Goal: Task Accomplishment & Management: Manage account settings

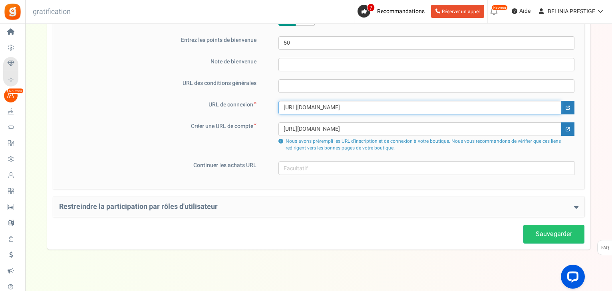
click at [410, 108] on input "[URL][DOMAIN_NAME]" at bounding box center [419, 108] width 283 height 14
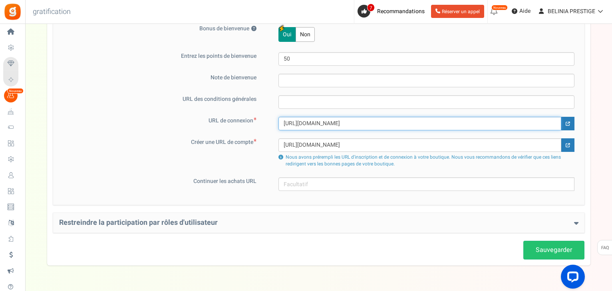
scroll to position [573, 0]
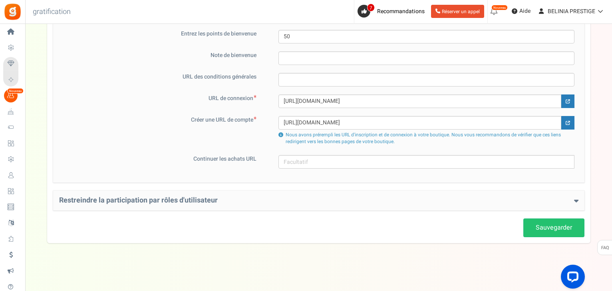
click at [502, 205] on div "Restreindre la participation par rôles d'utilisateur Restreindre les rôles d'ut…" at bounding box center [318, 201] width 531 height 20
click at [571, 198] on h4 "Restreindre la participation par rôles d'utilisateur" at bounding box center [318, 201] width 519 height 8
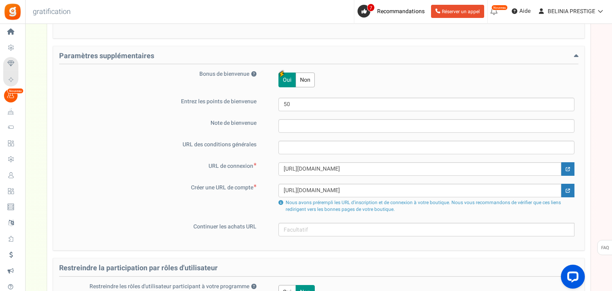
scroll to position [611, 0]
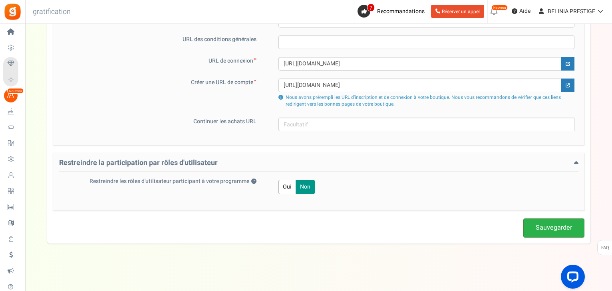
click at [553, 232] on link "Sauvegarder" at bounding box center [553, 228] width 61 height 19
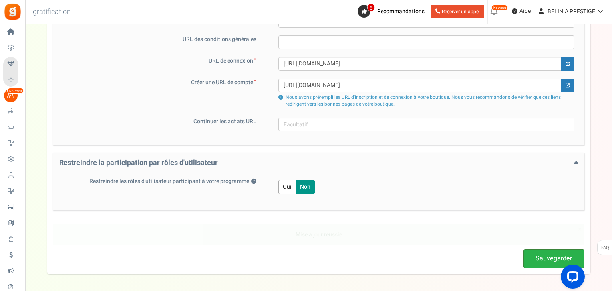
click at [545, 264] on link "Sauvegarder" at bounding box center [553, 259] width 61 height 19
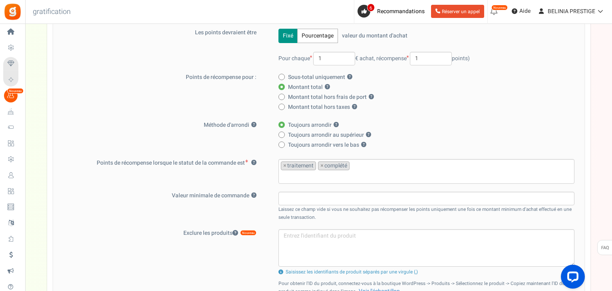
scroll to position [0, 0]
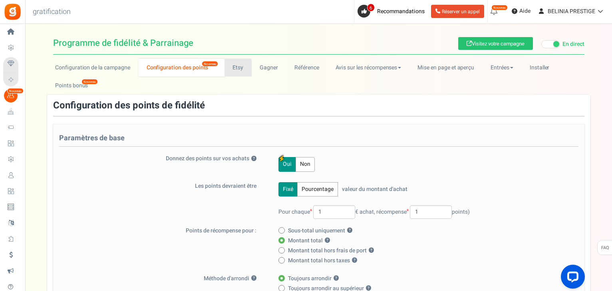
click at [235, 75] on link "Etsy" at bounding box center [237, 68] width 27 height 18
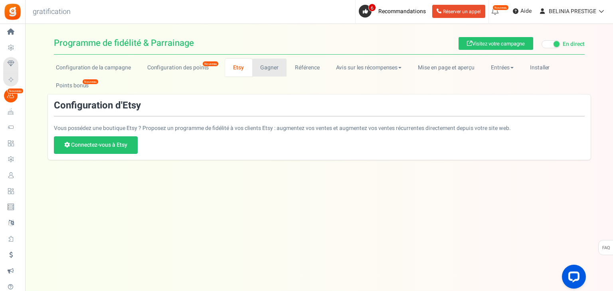
click at [262, 65] on font "Gagner" at bounding box center [269, 67] width 18 height 8
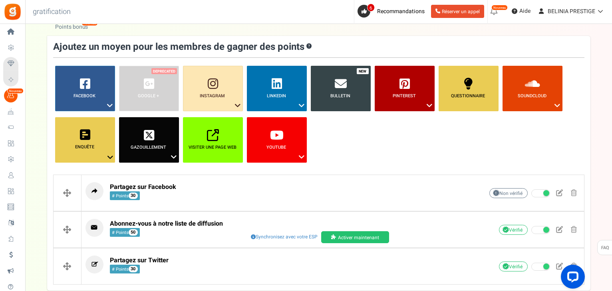
scroll to position [58, 0]
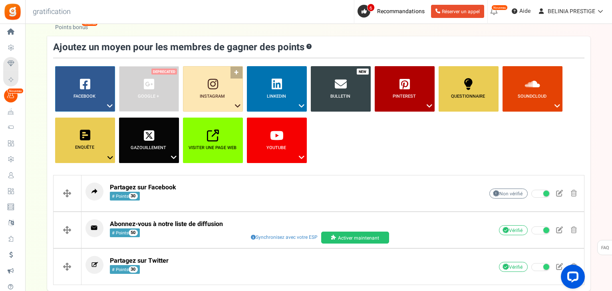
click at [209, 102] on link "Instagram ?" at bounding box center [213, 89] width 60 height 46
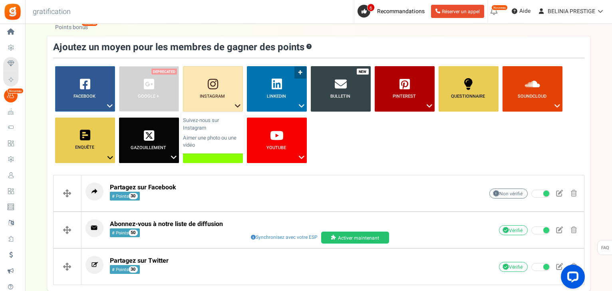
click at [279, 106] on link "LinkedIn ?" at bounding box center [277, 89] width 60 height 46
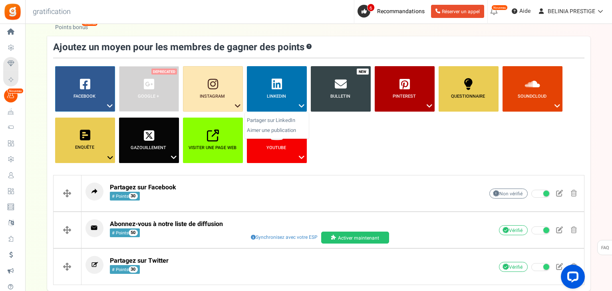
click at [329, 97] on span "Bulletin" at bounding box center [340, 96] width 60 height 6
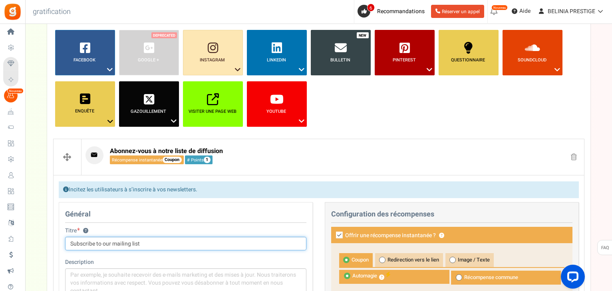
scroll to position [93, 0]
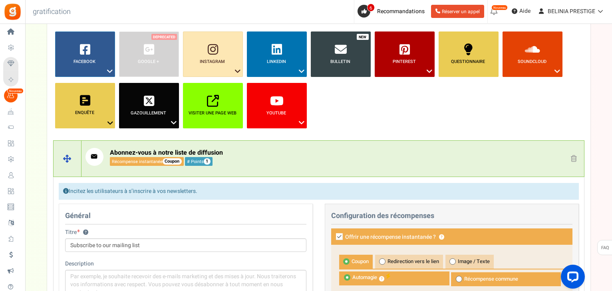
click at [569, 157] on link at bounding box center [573, 159] width 12 height 12
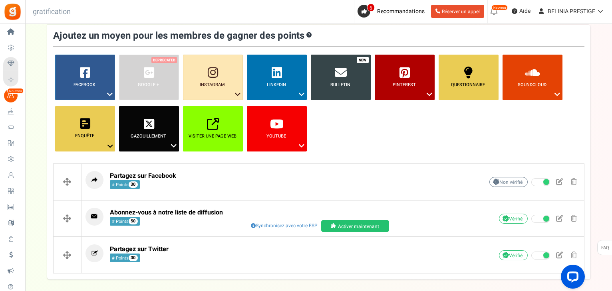
scroll to position [58, 0]
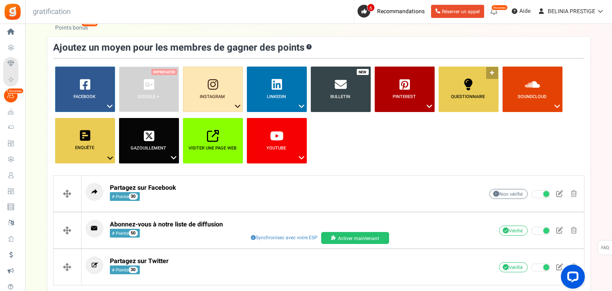
click at [461, 103] on link "Questionnaire ?" at bounding box center [468, 90] width 60 height 46
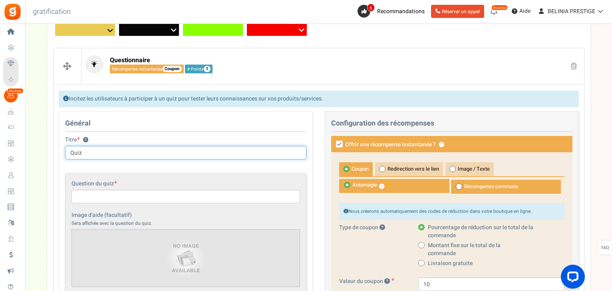
scroll to position [185, 0]
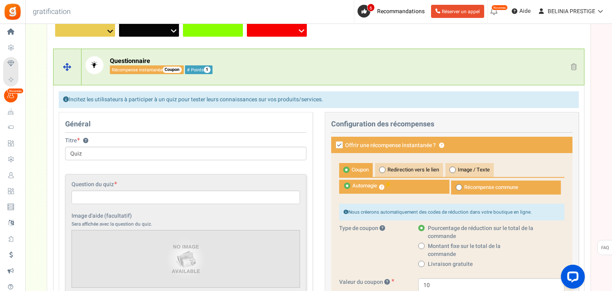
click at [570, 65] on link at bounding box center [573, 67] width 12 height 12
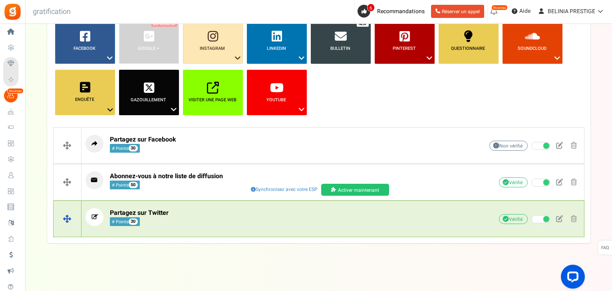
click at [488, 224] on div "Unverified Due to platform policies, we cannot verify if the entrant has comple…" at bounding box center [520, 219] width 120 height 14
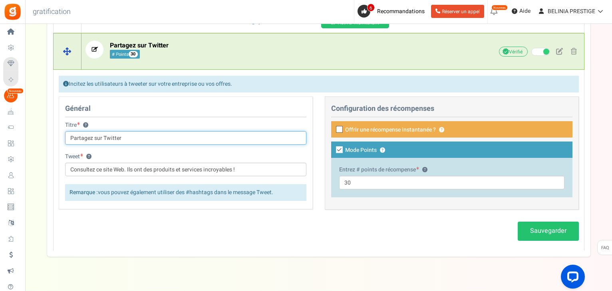
scroll to position [275, 0]
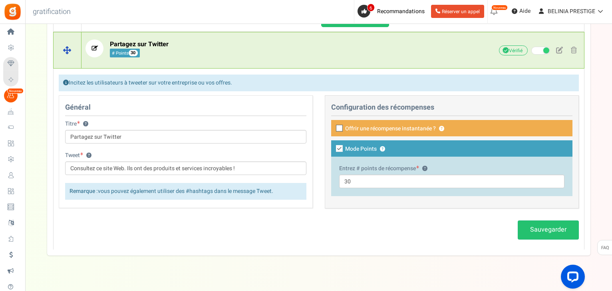
click at [168, 44] on p "Partagez sur Twitter # Points 30" at bounding box center [272, 49] width 374 height 18
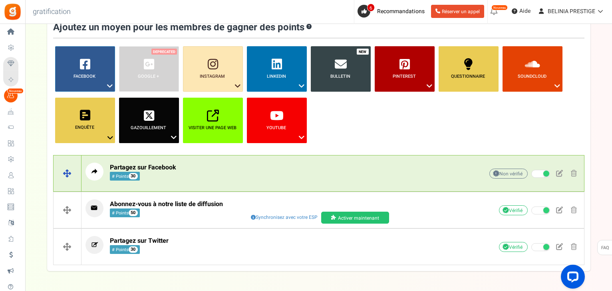
scroll to position [73, 0]
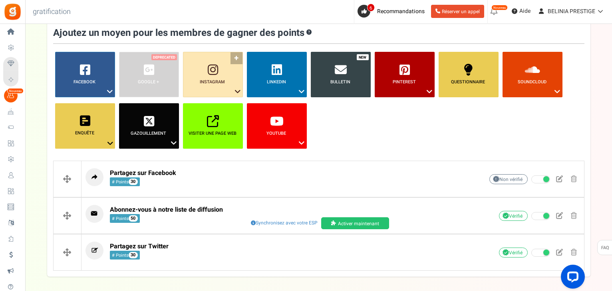
click at [220, 83] on font "Instagram" at bounding box center [212, 82] width 25 height 7
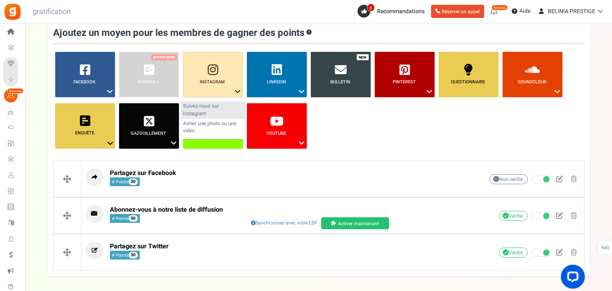
click at [214, 108] on font "Suivez-nous sur Instagram" at bounding box center [201, 109] width 36 height 15
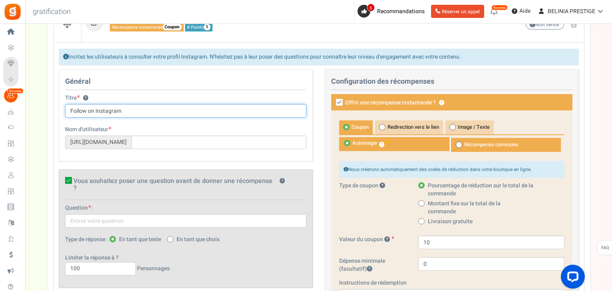
scroll to position [230, 0]
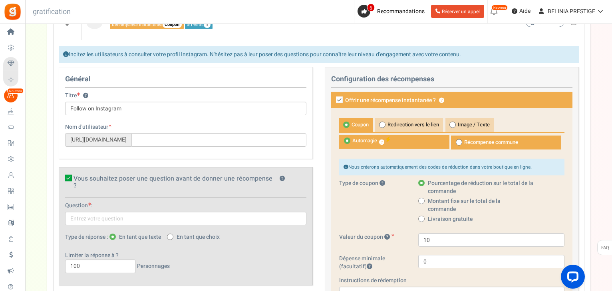
click at [344, 124] on span at bounding box center [346, 125] width 6 height 6
click at [344, 124] on input "Coupon" at bounding box center [341, 122] width 5 height 5
click at [350, 125] on span "Coupon" at bounding box center [356, 125] width 34 height 14
click at [344, 125] on input "Coupon" at bounding box center [341, 122] width 5 height 5
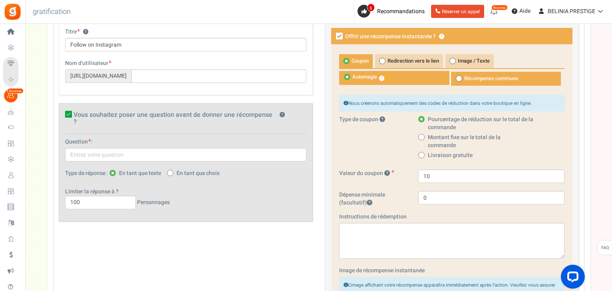
scroll to position [296, 0]
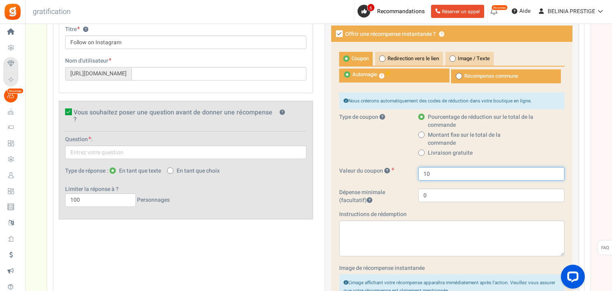
drag, startPoint x: 436, startPoint y: 177, endPoint x: 417, endPoint y: 175, distance: 19.2
click at [417, 175] on div "10" at bounding box center [491, 174] width 158 height 14
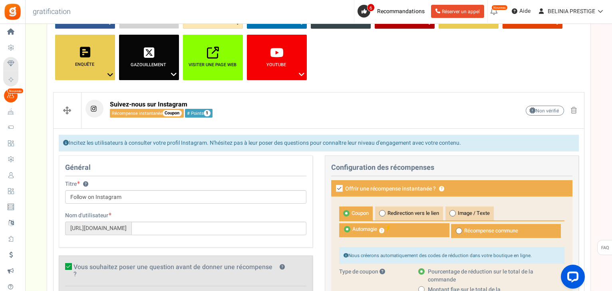
scroll to position [141, 0]
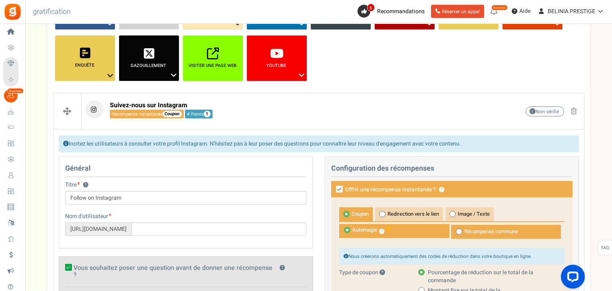
type input "30"
click at [384, 83] on ul "Facebook ? Visitez sur Facebook Partager sur Facebook Google + ? Instagram ? Li…" at bounding box center [318, 35] width 531 height 103
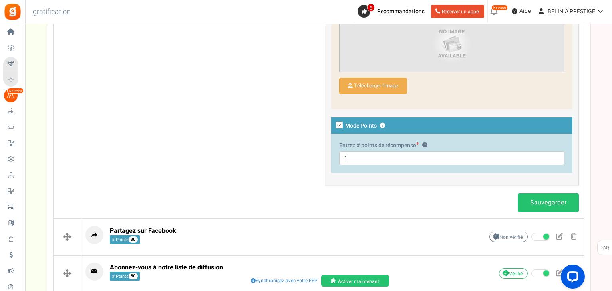
scroll to position [603, 0]
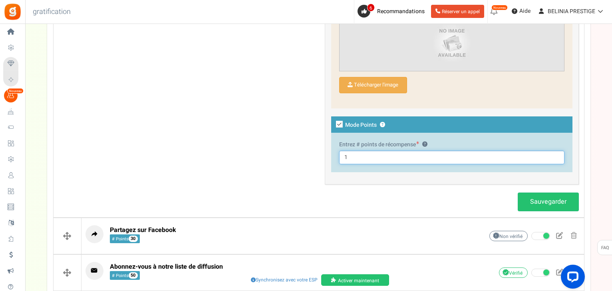
drag, startPoint x: 362, startPoint y: 154, endPoint x: 340, endPoint y: 156, distance: 21.6
click at [340, 156] on input "1" at bounding box center [451, 158] width 225 height 14
type input "30"
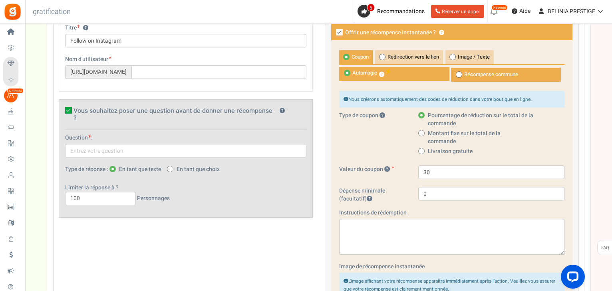
scroll to position [294, 0]
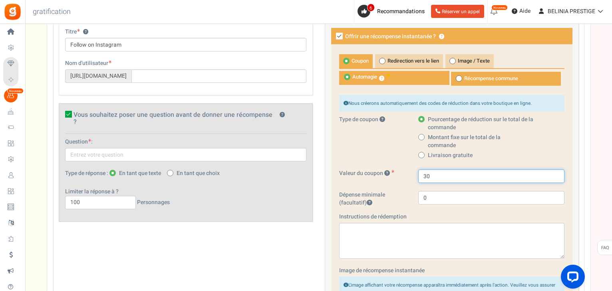
drag, startPoint x: 431, startPoint y: 171, endPoint x: 414, endPoint y: 171, distance: 17.2
click at [414, 171] on div "30" at bounding box center [491, 177] width 158 height 14
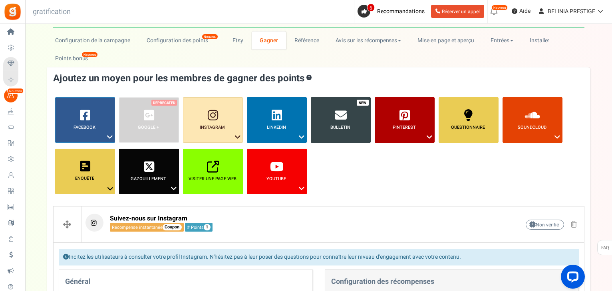
scroll to position [68, 0]
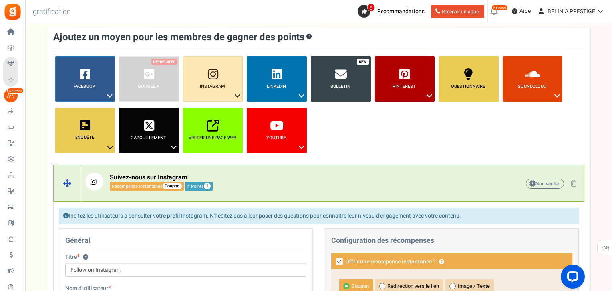
click at [378, 174] on p "Suivez-nous sur Instagram Récompense instantanée Coupon # Points 1" at bounding box center [272, 182] width 374 height 18
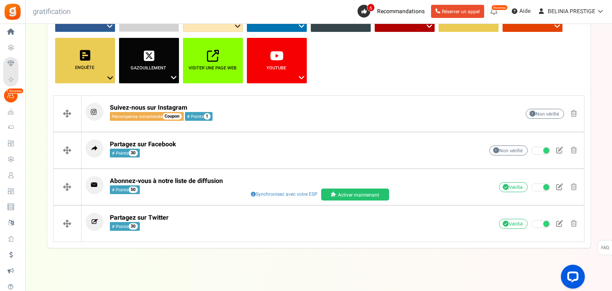
scroll to position [140, 0]
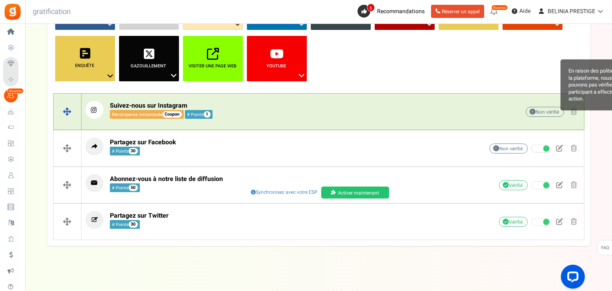
click at [538, 110] on font "Non vérifié" at bounding box center [546, 112] width 23 height 7
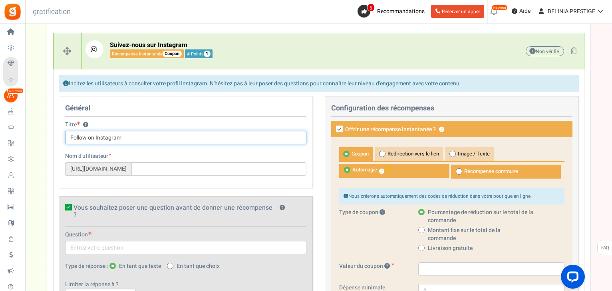
scroll to position [203, 0]
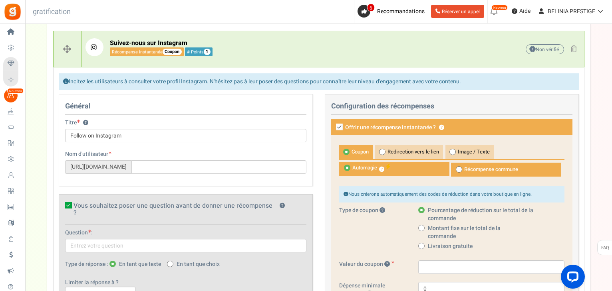
click at [339, 128] on icon at bounding box center [339, 127] width 7 height 7
click at [333, 128] on input "Offrir une récompense instantanée ? ?" at bounding box center [330, 127] width 5 height 5
checkbox input "false"
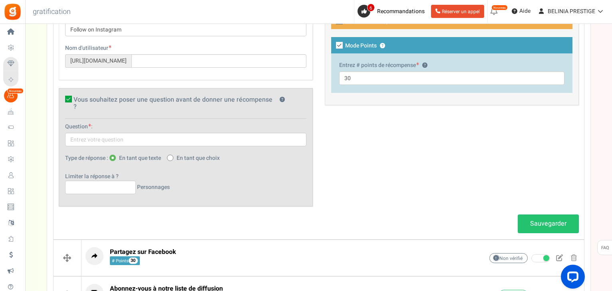
scroll to position [310, 0]
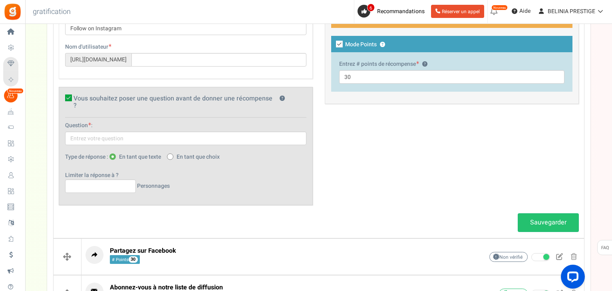
click at [172, 154] on span at bounding box center [170, 157] width 6 height 6
click at [172, 155] on input "En tant que choix" at bounding box center [169, 157] width 5 height 5
radio input "true"
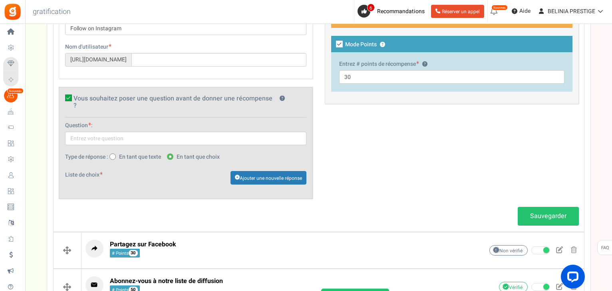
click at [113, 156] on icon at bounding box center [112, 157] width 2 height 2
click at [113, 155] on input "En tant que texte" at bounding box center [111, 157] width 5 height 5
radio input "true"
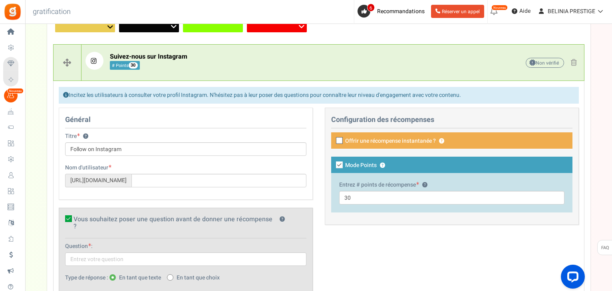
scroll to position [187, 0]
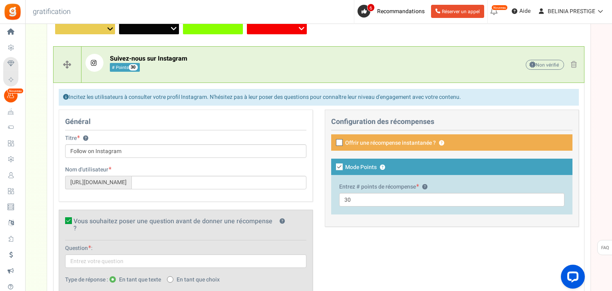
click at [341, 141] on icon at bounding box center [339, 143] width 5 height 5
click at [333, 141] on input "Offrir une récompense instantanée ? ?" at bounding box center [330, 143] width 5 height 5
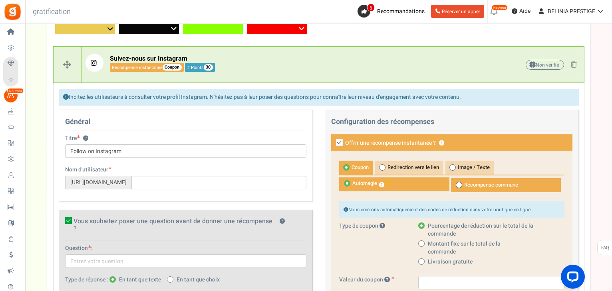
click at [341, 141] on icon at bounding box center [339, 142] width 7 height 7
click at [333, 141] on input "Offrir une récompense instantanée ? ?" at bounding box center [330, 143] width 5 height 5
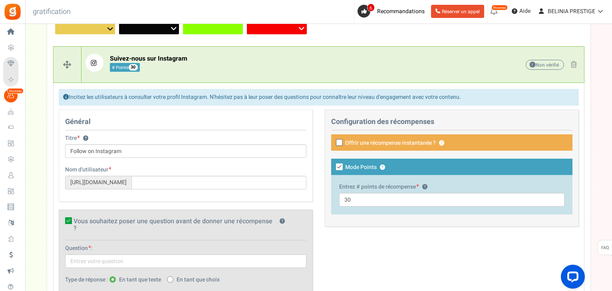
click at [341, 141] on icon at bounding box center [339, 143] width 5 height 5
click at [333, 141] on input "Offrir une récompense instantanée ? ?" at bounding box center [330, 143] width 5 height 5
checkbox input "true"
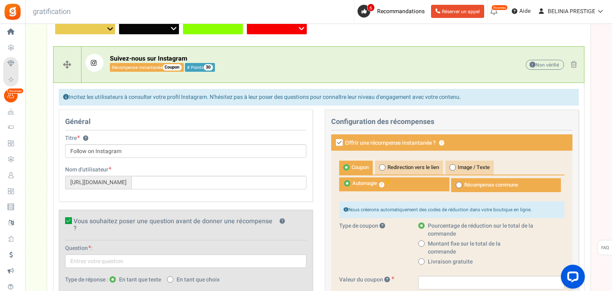
click at [461, 188] on span "Récompense commune" at bounding box center [505, 185] width 110 height 14
click at [456, 185] on input "Récompense commune" at bounding box center [452, 182] width 5 height 5
radio input "true"
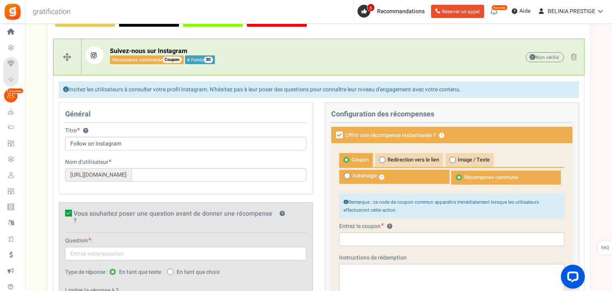
scroll to position [194, 0]
click at [463, 160] on font "Image / Texte" at bounding box center [473, 160] width 32 height 8
click at [450, 160] on input "Image / Texte" at bounding box center [447, 157] width 5 height 5
radio input "true"
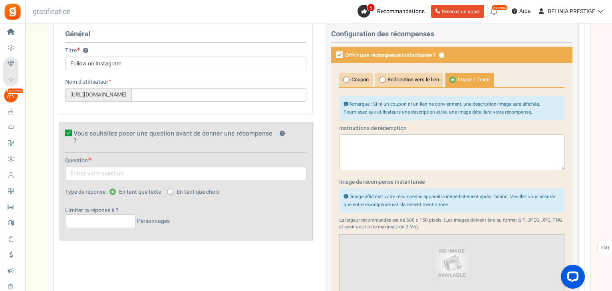
scroll to position [277, 0]
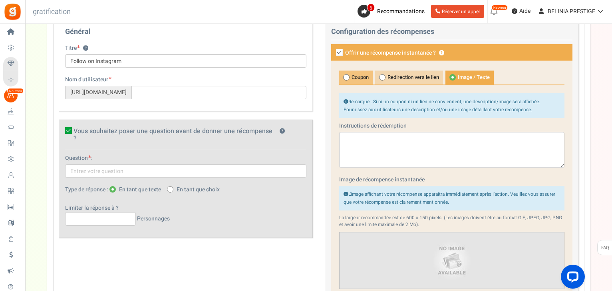
click at [356, 73] on font "Coupon" at bounding box center [359, 77] width 17 height 8
click at [344, 73] on input "Coupon" at bounding box center [341, 74] width 5 height 5
radio input "true"
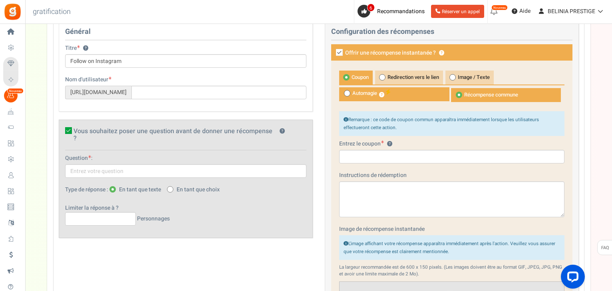
click at [339, 53] on icon at bounding box center [339, 52] width 7 height 7
click at [333, 53] on input "Offrir une récompense instantanée ? ?" at bounding box center [330, 53] width 5 height 5
checkbox input "false"
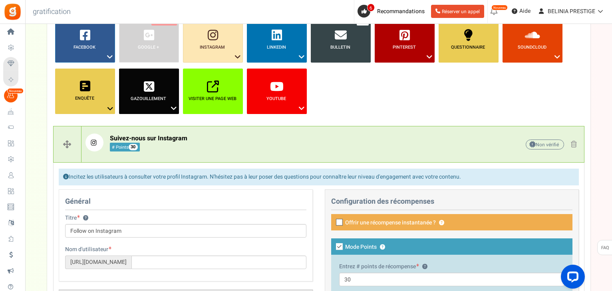
scroll to position [109, 0]
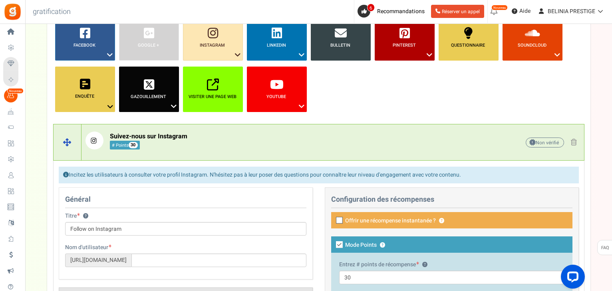
click at [226, 147] on p "Suivez-nous sur Instagram # Points 30" at bounding box center [272, 141] width 374 height 18
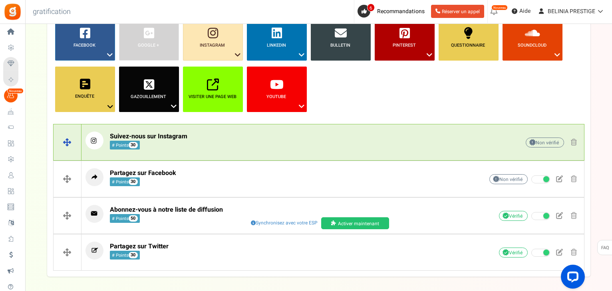
click at [258, 145] on p "Suivez-nous sur Instagram # Points 30" at bounding box center [272, 141] width 374 height 18
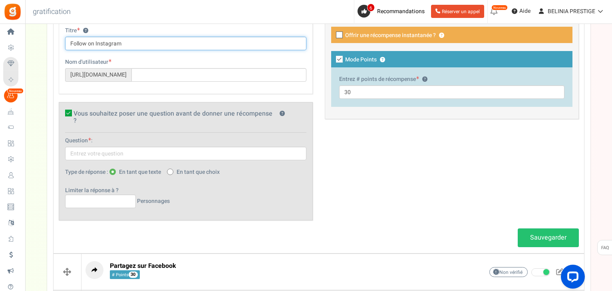
scroll to position [304, 0]
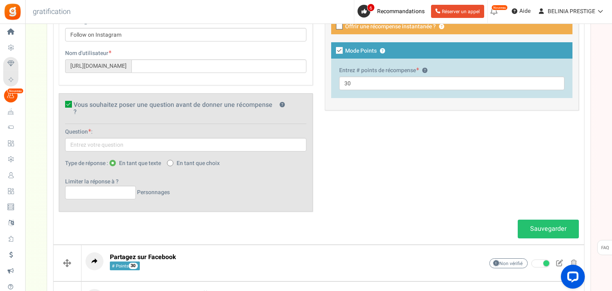
click at [68, 105] on icon at bounding box center [68, 104] width 7 height 7
click at [62, 105] on input "Vous souhaitez poser une question avant de donner une récompense ? ?" at bounding box center [59, 105] width 5 height 5
checkbox input "false"
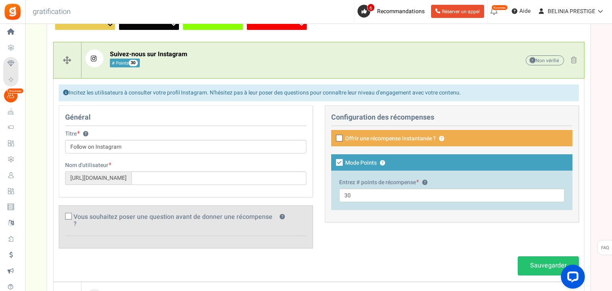
scroll to position [188, 0]
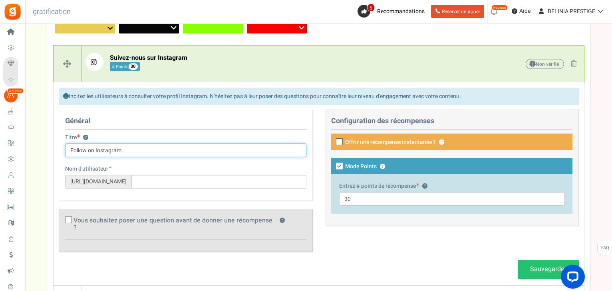
drag, startPoint x: 141, startPoint y: 151, endPoint x: 70, endPoint y: 148, distance: 71.1
click at [70, 148] on input "Follow on Instagram" at bounding box center [185, 151] width 241 height 14
type input "Abonnez vous à notre page Instagram"
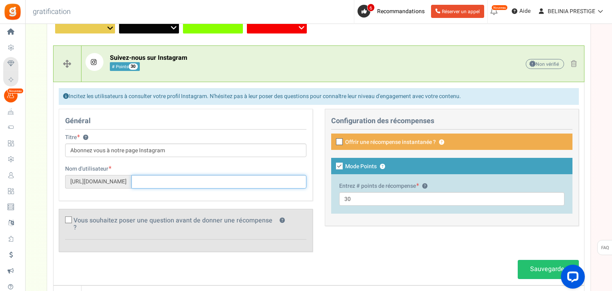
click at [165, 178] on input "text" at bounding box center [218, 182] width 175 height 14
paste input "gratiaslokonon Gratias Lokonon"
click at [151, 181] on input "gratiaslokonon" at bounding box center [218, 182] width 175 height 14
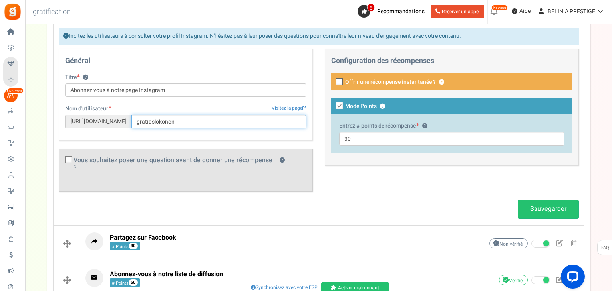
scroll to position [249, 0]
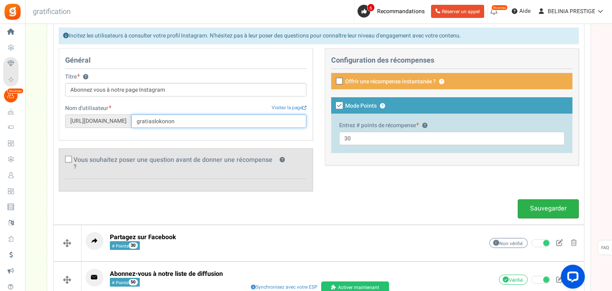
type input "gratiaslokonon"
click at [528, 200] on link "Sauvegarder" at bounding box center [547, 209] width 61 height 19
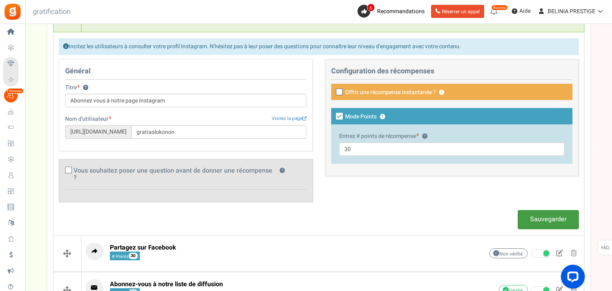
scroll to position [240, 0]
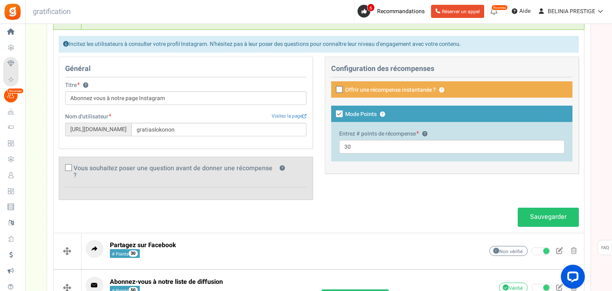
click at [68, 167] on icon at bounding box center [68, 168] width 5 height 5
click at [62, 167] on input "Vous souhaitez poser une question avant de donner une récompense ? ?" at bounding box center [59, 169] width 5 height 5
checkbox input "true"
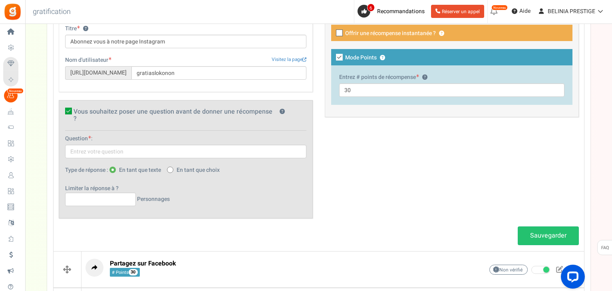
scroll to position [299, 0]
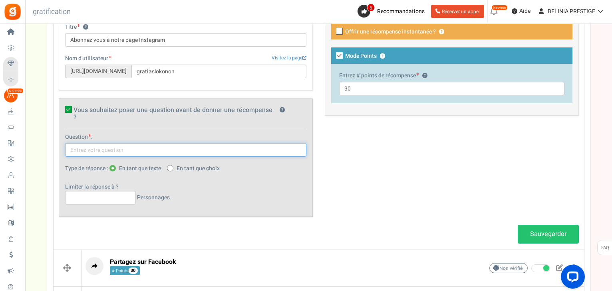
click at [114, 143] on input "text" at bounding box center [185, 150] width 241 height 14
paste input "Merci de renseigner votre compte Instagram et de vous assurer qu’il soit public…"
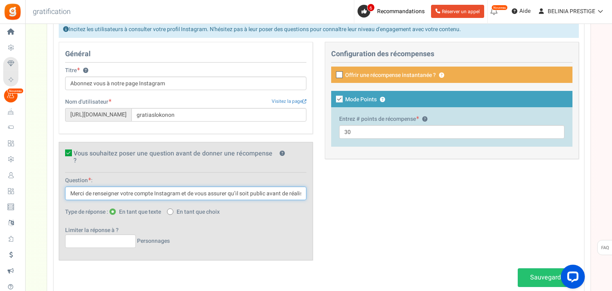
scroll to position [254, 0]
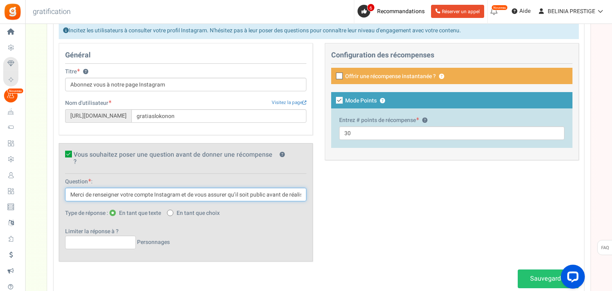
click at [149, 189] on input "Merci de renseigner votre compte Instagram et de vous assurer qu’il soit public…" at bounding box center [185, 195] width 241 height 14
type input "Merci de renseigner votre nom d'utilsateur Instagram et de vous assurer qu’il s…"
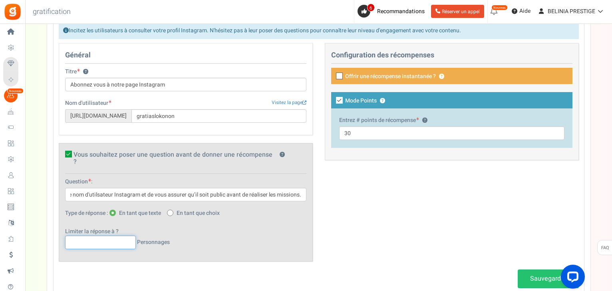
scroll to position [0, 0]
click at [118, 236] on input "text" at bounding box center [100, 243] width 71 height 14
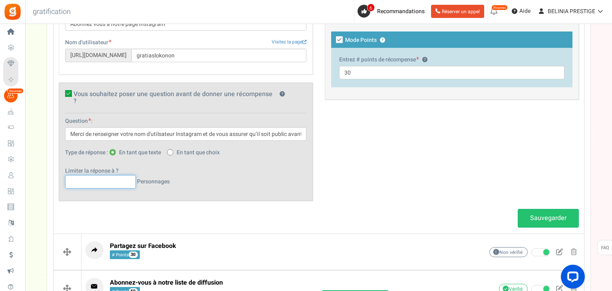
scroll to position [315, 0]
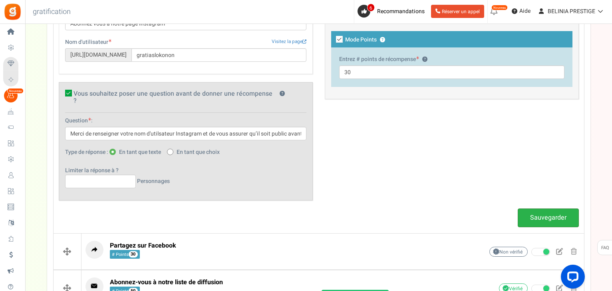
click at [536, 209] on link "Sauvegarder" at bounding box center [547, 218] width 61 height 19
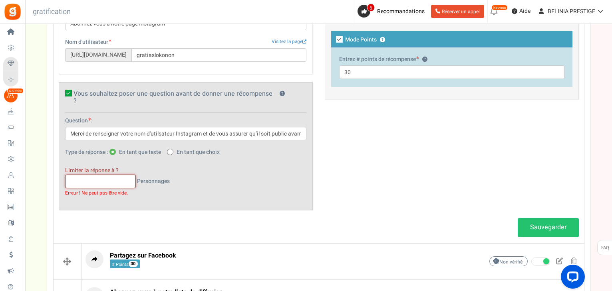
click at [93, 176] on input "text" at bounding box center [100, 182] width 71 height 14
type input "100"
click at [548, 227] on link "Sauvegarder" at bounding box center [547, 227] width 61 height 19
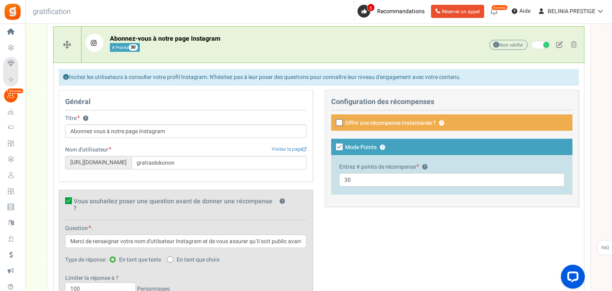
scroll to position [206, 0]
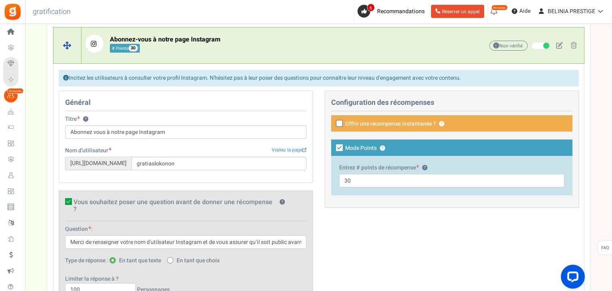
click at [316, 45] on p "Abonnez-vous à notre page Instagram # Points 30" at bounding box center [272, 44] width 374 height 18
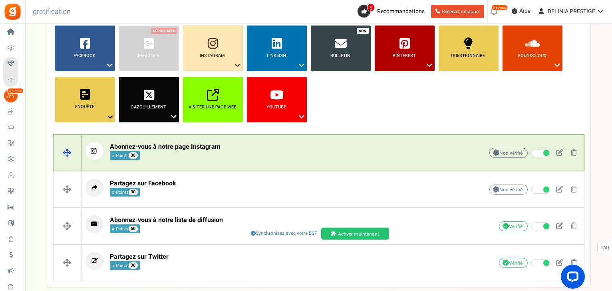
scroll to position [110, 0]
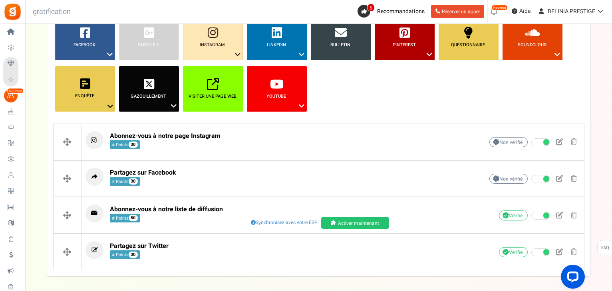
click at [486, 291] on div "View less View more × [NEW!] Include taxes and shipping when rewarding points f…" at bounding box center [306, 119] width 612 height 410
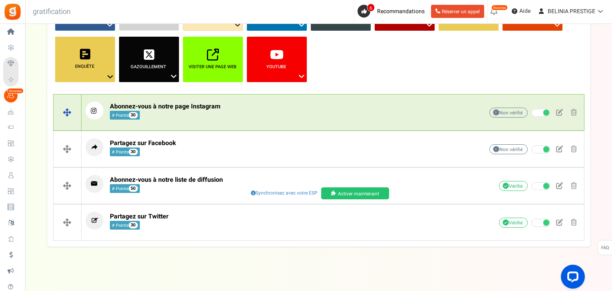
scroll to position [142, 0]
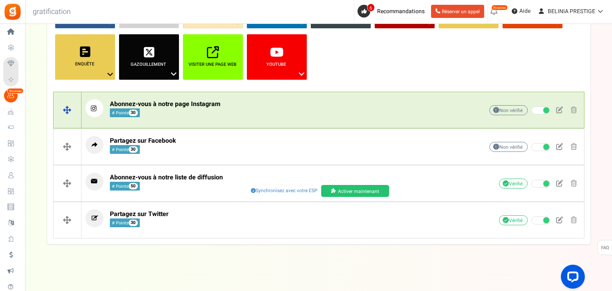
click at [229, 112] on p "Abonnez-vous à notre page Instagram # Points 30" at bounding box center [272, 108] width 374 height 18
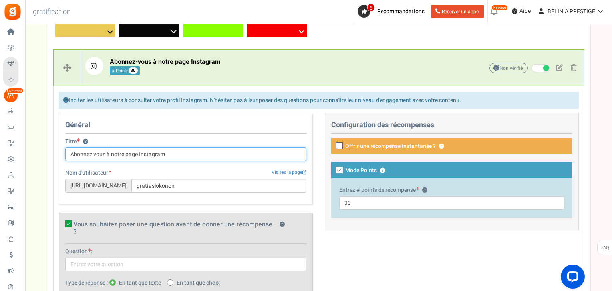
scroll to position [182, 0]
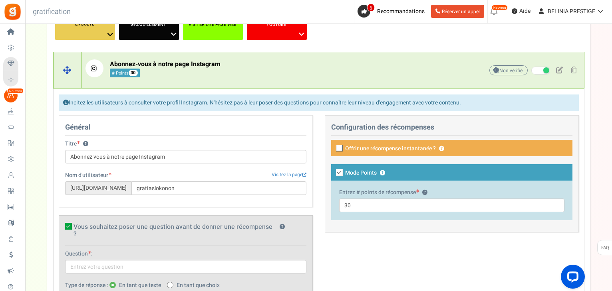
click at [212, 67] on font "Abonnez-vous à notre page Instagram" at bounding box center [165, 64] width 111 height 10
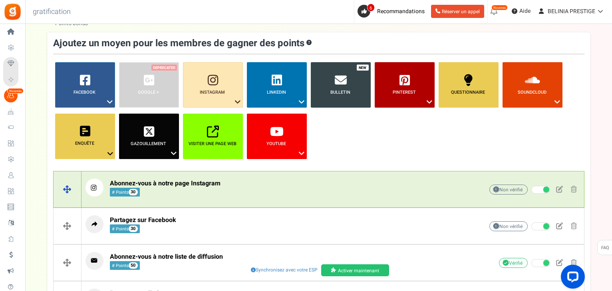
scroll to position [61, 0]
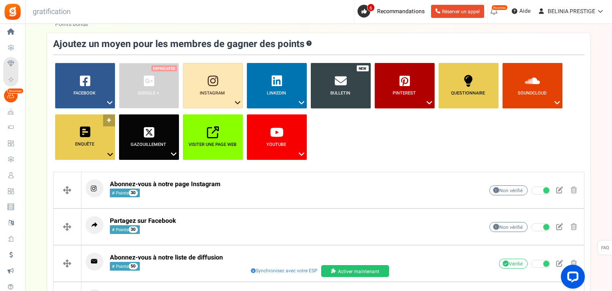
click at [110, 140] on link "Enquête ?" at bounding box center [85, 138] width 60 height 46
click at [235, 122] on link "Visiter une page Web ?" at bounding box center [213, 138] width 60 height 46
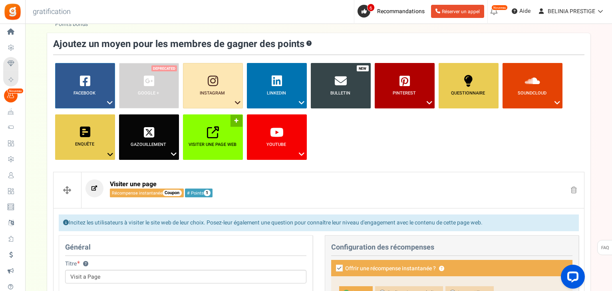
click at [235, 120] on link "Visiter une page Web ?" at bounding box center [213, 138] width 60 height 46
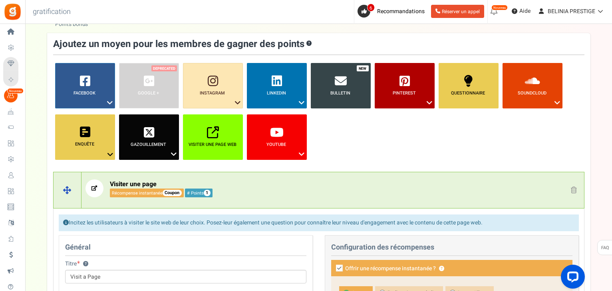
click at [573, 190] on span at bounding box center [573, 190] width 6 height 7
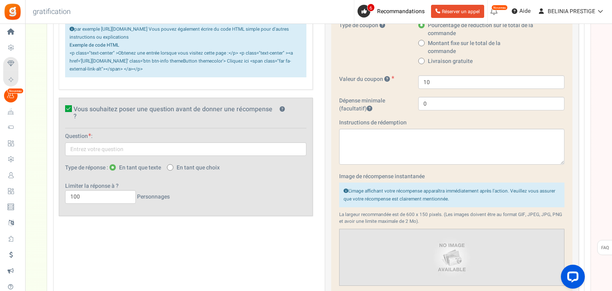
scroll to position [389, 0]
drag, startPoint x: 76, startPoint y: 190, endPoint x: 57, endPoint y: 189, distance: 18.8
click at [57, 189] on div "Général Titre ? Visit a Page Astuce ! Votre titre doit indiquer les économies e…" at bounding box center [186, 65] width 266 height 315
type input "500"
click at [105, 221] on div "Général Titre ? Visit a Page Astuce ! Votre titre doit indiquer les économies e…" at bounding box center [319, 157] width 532 height 498
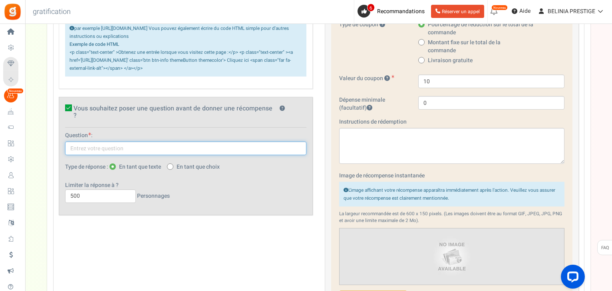
click at [114, 142] on input "text" at bounding box center [185, 149] width 241 height 14
type input "Abonnez vous à notre compte TikTok"
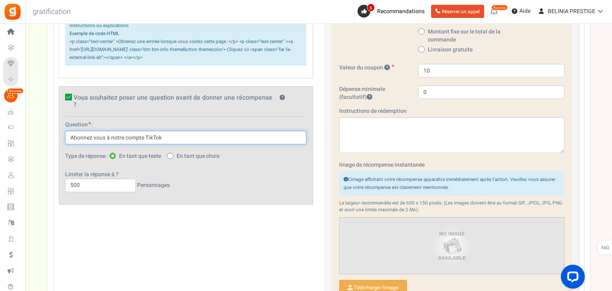
scroll to position [401, 0]
drag, startPoint x: 187, startPoint y: 130, endPoint x: 65, endPoint y: 133, distance: 121.4
click at [65, 133] on input "Abonnez vous à notre compte TikTok" at bounding box center [185, 137] width 241 height 14
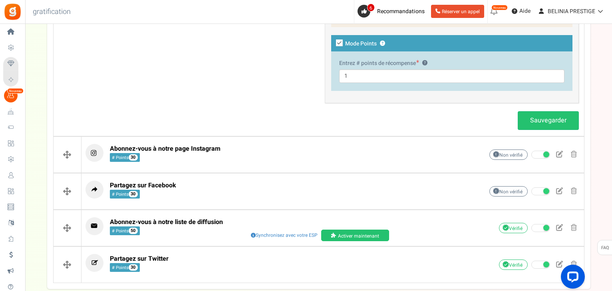
scroll to position [728, 0]
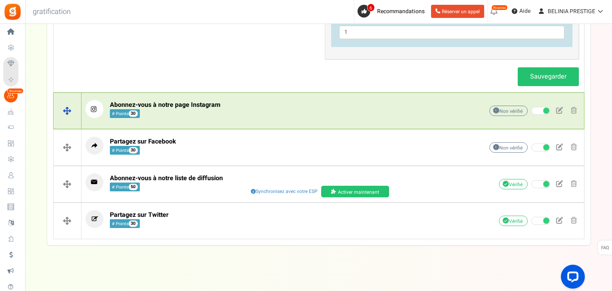
click at [188, 107] on span "Abonnez-vous à notre page Instagram # Points 30" at bounding box center [165, 109] width 111 height 17
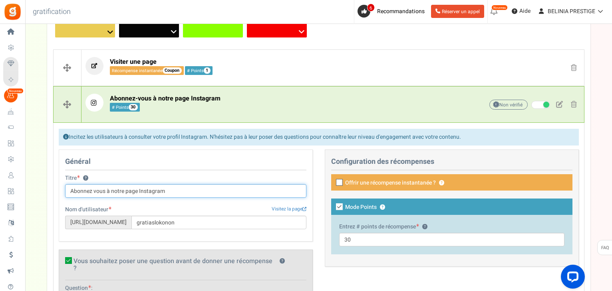
scroll to position [184, 0]
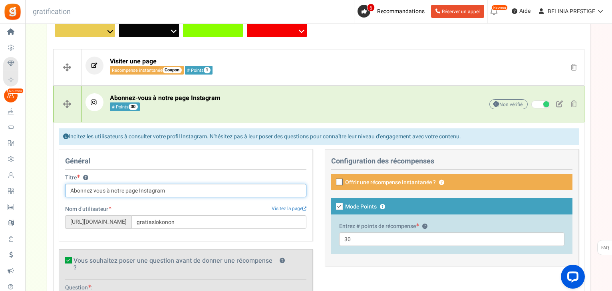
drag, startPoint x: 170, startPoint y: 190, endPoint x: 69, endPoint y: 190, distance: 101.4
click at [69, 190] on input "Abonnez vous à notre page Instagram" at bounding box center [185, 191] width 241 height 14
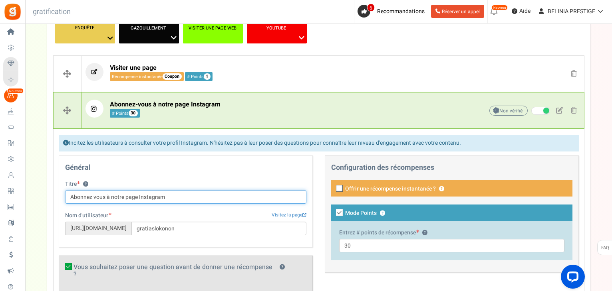
scroll to position [183, 0]
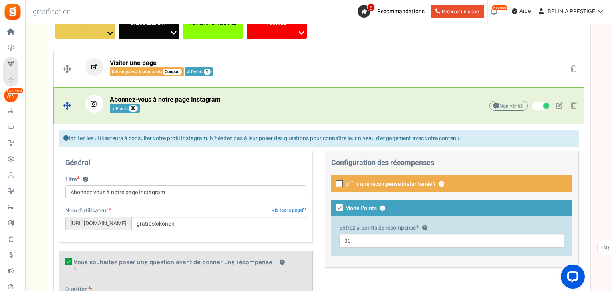
click at [185, 103] on font "Abonnez-vous à notre page Instagram" at bounding box center [165, 100] width 111 height 10
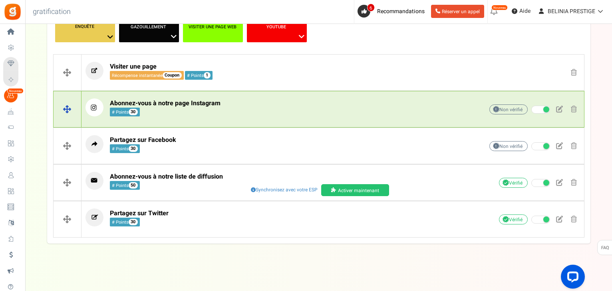
click at [185, 103] on font "Abonnez-vous à notre page Instagram" at bounding box center [165, 104] width 111 height 10
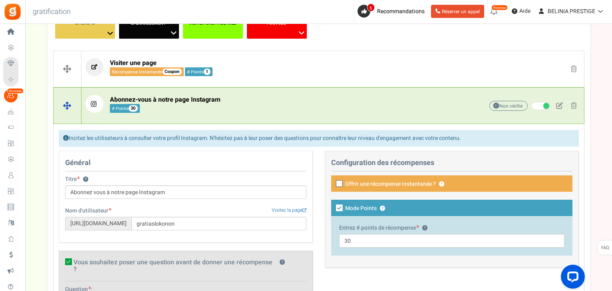
click at [185, 103] on font "Abonnez-vous à notre page Instagram" at bounding box center [165, 100] width 111 height 10
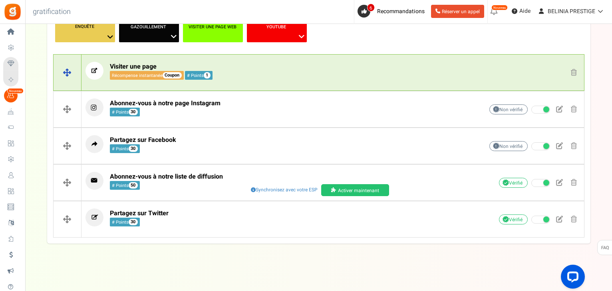
click at [259, 67] on p "Visiter une page Récompense instantanée Coupon # Points 1" at bounding box center [272, 71] width 374 height 18
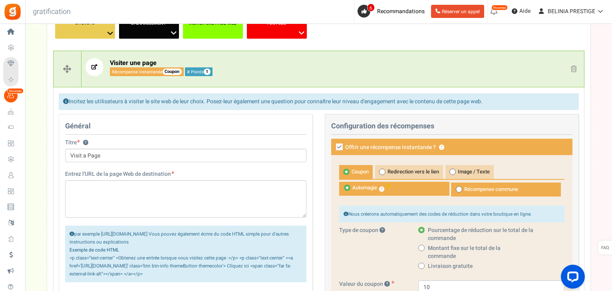
click at [339, 145] on icon at bounding box center [339, 147] width 7 height 7
click at [333, 145] on input "Offrir une récompense instantanée ? ?" at bounding box center [330, 147] width 5 height 5
checkbox input "false"
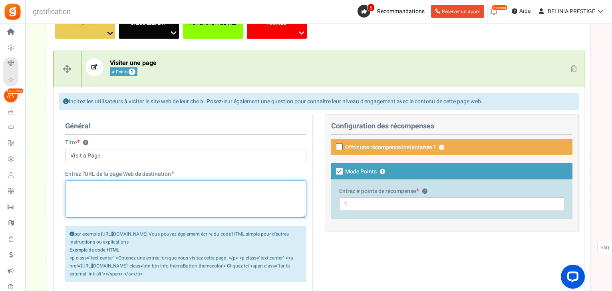
click at [102, 184] on textarea at bounding box center [185, 199] width 241 height 38
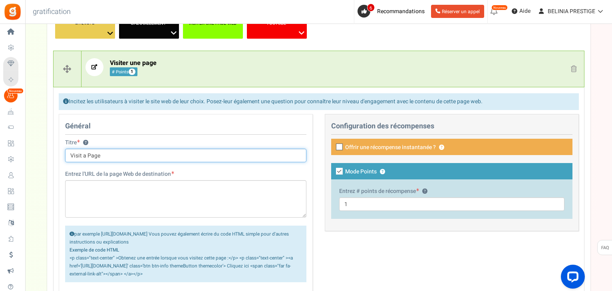
drag, startPoint x: 101, startPoint y: 152, endPoint x: 61, endPoint y: 151, distance: 40.0
click at [61, 151] on div "Titre ? Visit a Page Astuce ! Votre titre doit indiquer les économies et les av…" at bounding box center [185, 155] width 253 height 32
paste input "Abonnez vous à notre page Instagram"
type input "Abonnez vous à notre page Instagram"
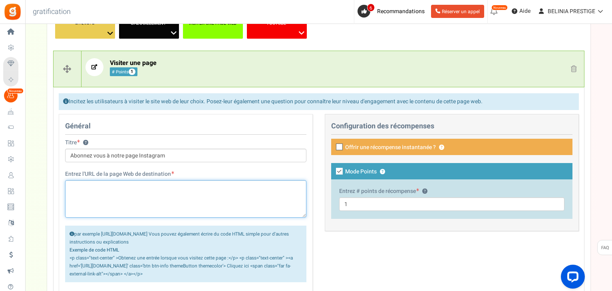
click at [99, 187] on textarea at bounding box center [185, 199] width 241 height 38
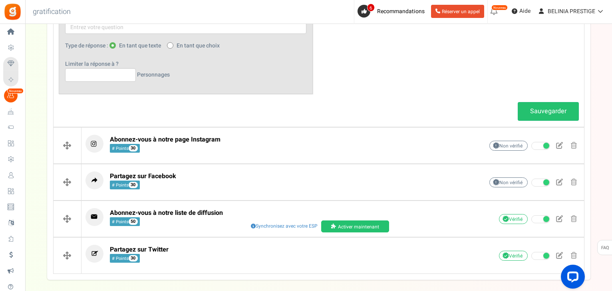
scroll to position [540, 0]
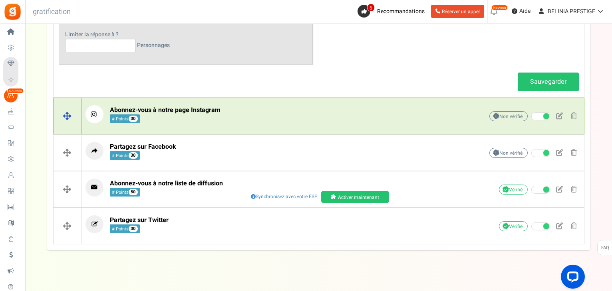
click at [201, 109] on span "Abonnez-vous à notre page Instagram # Points 30" at bounding box center [165, 114] width 111 height 17
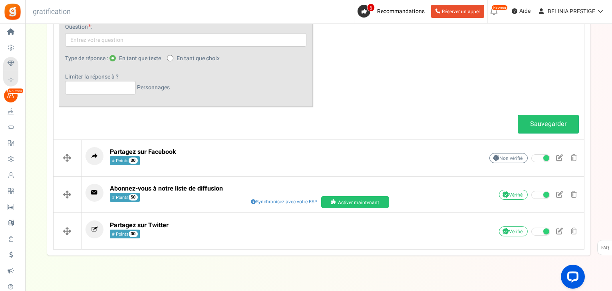
scroll to position [451, 0]
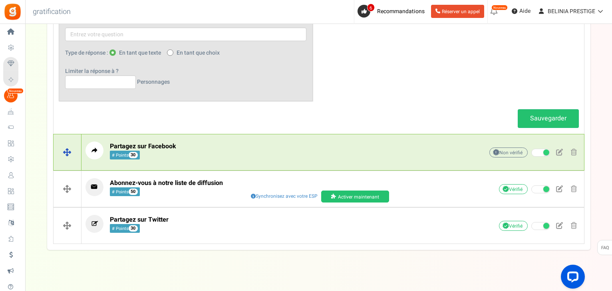
click at [175, 151] on span "Partagez sur Facebook # Points 30" at bounding box center [143, 151] width 66 height 17
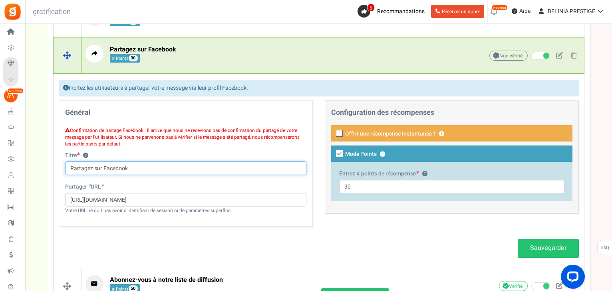
scroll to position [270, 0]
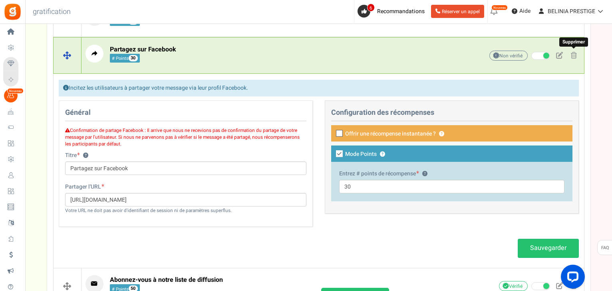
click at [573, 57] on span at bounding box center [573, 55] width 6 height 7
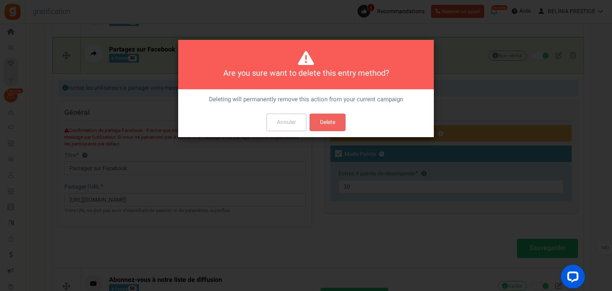
scroll to position [0, 0]
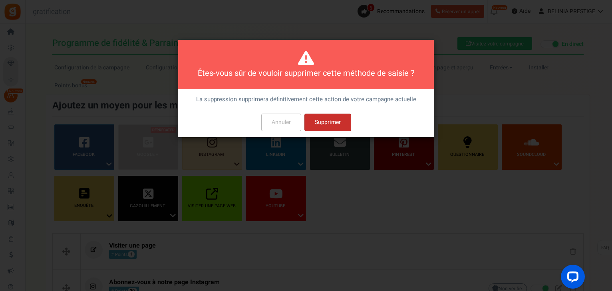
click at [318, 127] on font "Supprimer" at bounding box center [328, 122] width 26 height 8
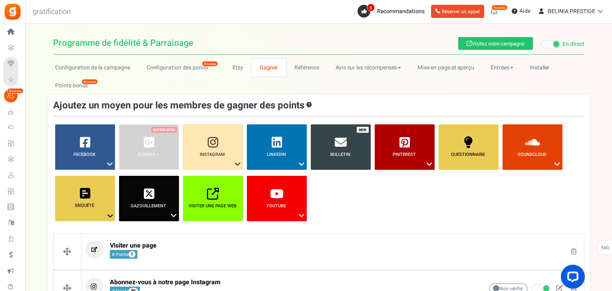
scroll to position [143, 0]
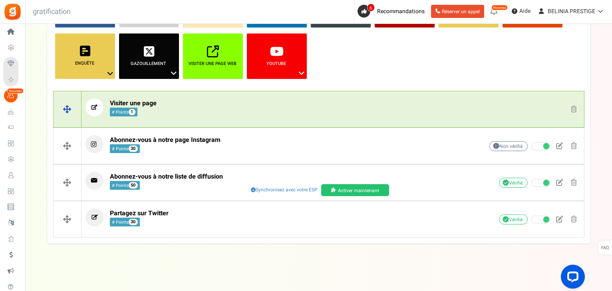
click at [483, 115] on div "Non vérifié En raison des politiques de la plateforme, nous ne pouvons pas véri…" at bounding box center [520, 110] width 120 height 12
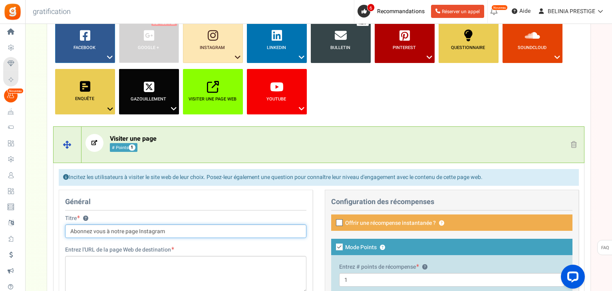
scroll to position [85, 0]
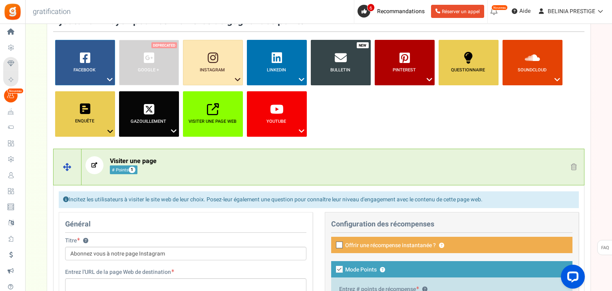
click at [177, 157] on p "Visiter une page # Points 1" at bounding box center [272, 165] width 374 height 18
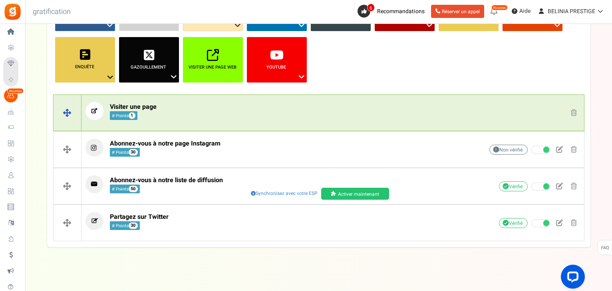
scroll to position [141, 0]
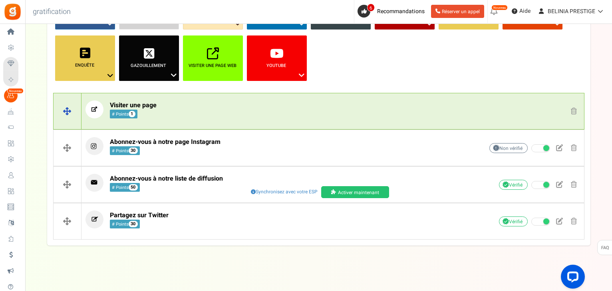
click at [190, 103] on p "Visiter une page # Points 1" at bounding box center [272, 110] width 374 height 18
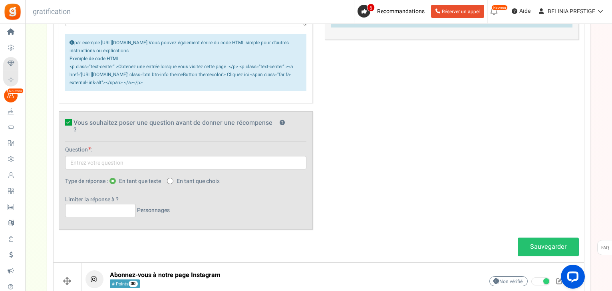
scroll to position [375, 0]
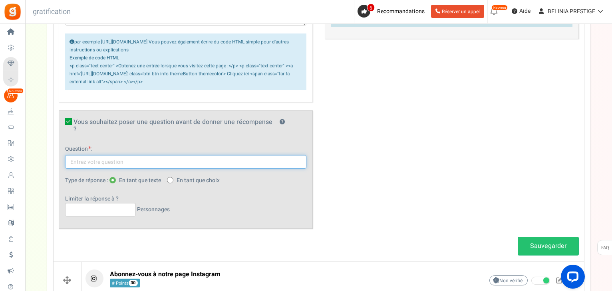
click at [129, 155] on input "text" at bounding box center [185, 162] width 241 height 14
paste input "Merci de renseigner votre compte Instagram et de vous assurer qu’il soit public…"
click at [124, 156] on input "Merci de renseigner votre compte Instagram et de vous assurer qu’il soit public…" at bounding box center [185, 162] width 241 height 14
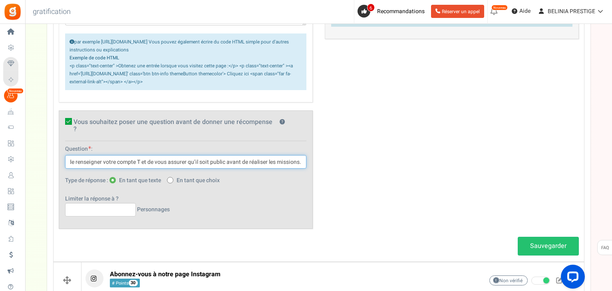
scroll to position [0, 18]
type input "Merci de renseigner votre compte TikTok et de vous assurer qu’il soit public av…"
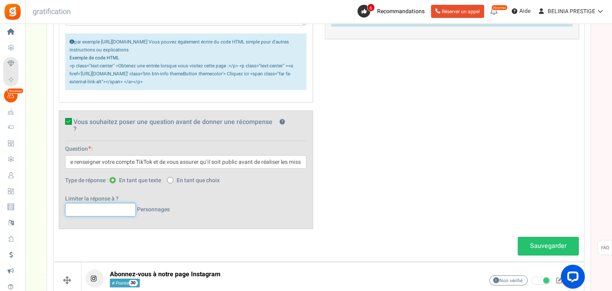
scroll to position [0, 0]
click at [117, 205] on input "text" at bounding box center [100, 210] width 71 height 14
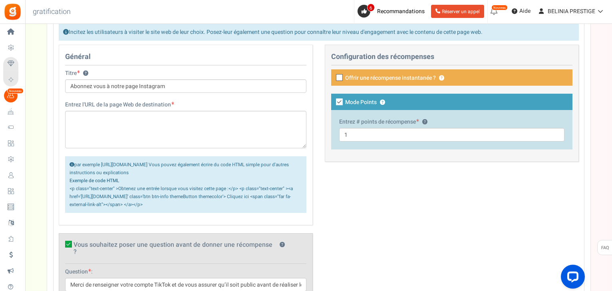
scroll to position [251, 0]
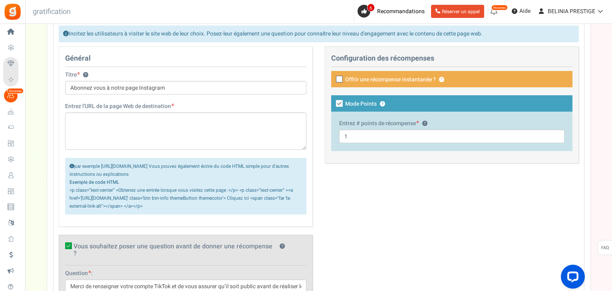
type input "500"
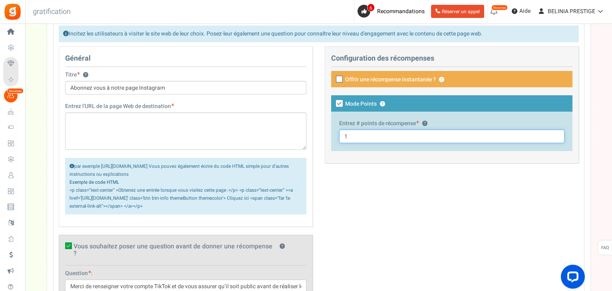
drag, startPoint x: 371, startPoint y: 135, endPoint x: 335, endPoint y: 139, distance: 36.2
click at [335, 139] on div "Entrez # points de récompense ? 1" at bounding box center [451, 132] width 241 height 40
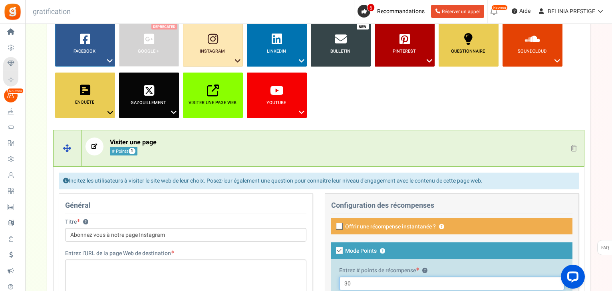
scroll to position [103, 0]
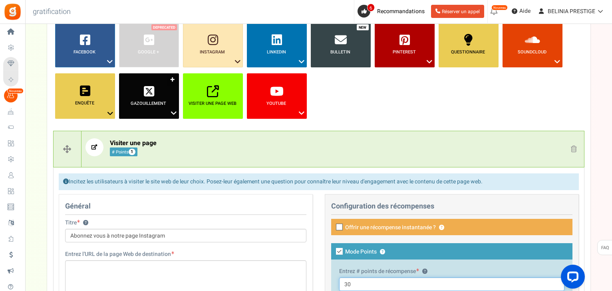
type input "30"
click at [171, 79] on link "Gazouillement ?" at bounding box center [149, 96] width 60 height 46
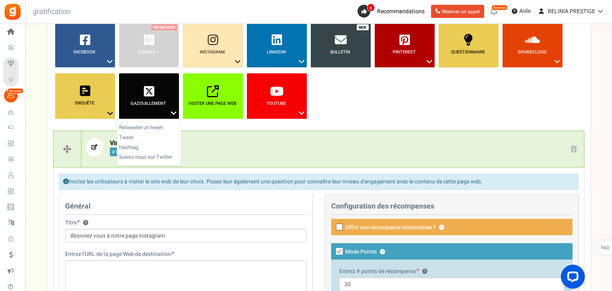
click at [343, 97] on ul "Facebook ? Visitez sur Facebook Partager sur Facebook Google + ? Instagram ? Li…" at bounding box center [318, 73] width 531 height 103
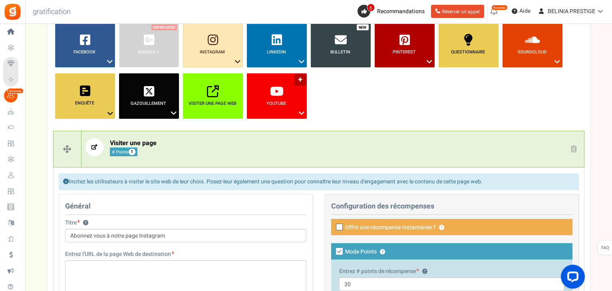
click at [299, 77] on link "YouTube ?" at bounding box center [277, 96] width 60 height 46
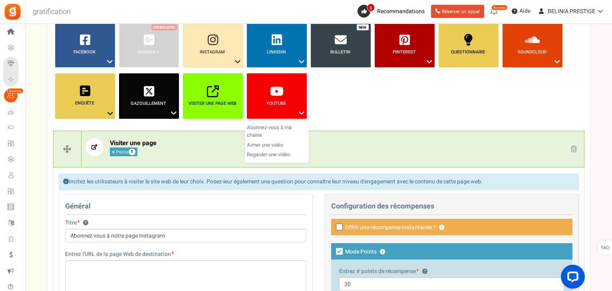
click at [359, 95] on ul "Facebook ? Visitez sur Facebook Partager sur Facebook Google + ? Instagram ? Li…" at bounding box center [318, 73] width 531 height 103
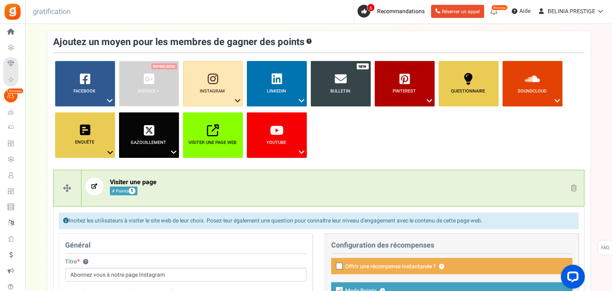
scroll to position [61, 0]
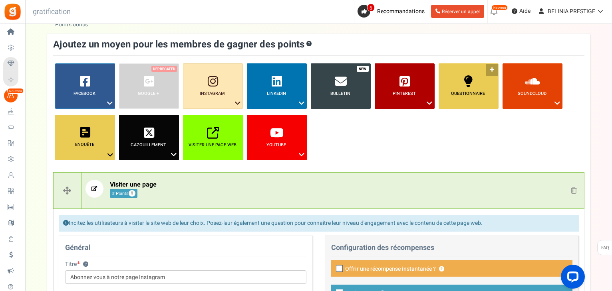
click at [493, 68] on link "Questionnaire ?" at bounding box center [468, 86] width 60 height 46
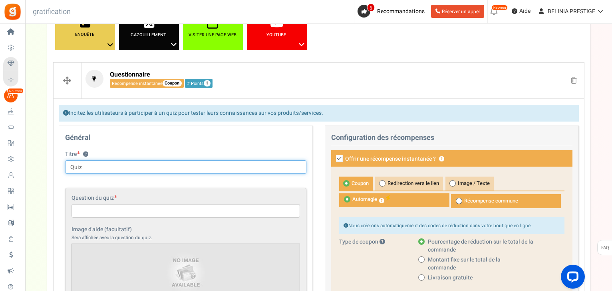
scroll to position [171, 0]
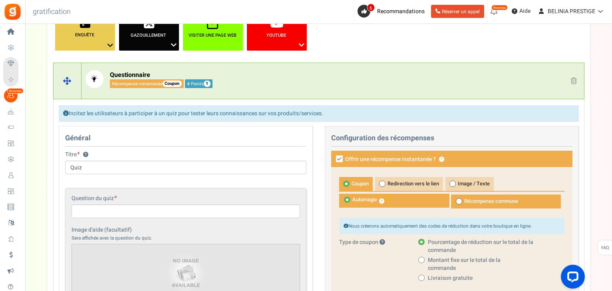
click at [572, 77] on span at bounding box center [573, 80] width 6 height 7
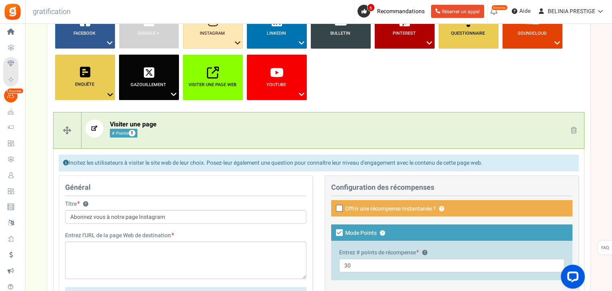
scroll to position [117, 0]
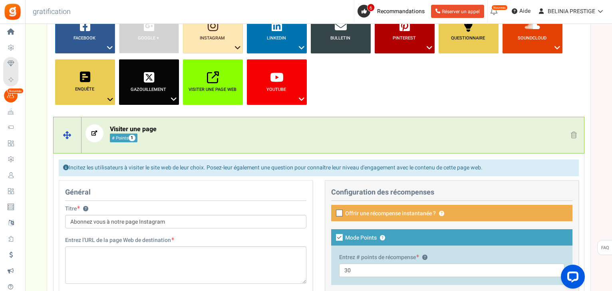
click at [186, 132] on p "Visiter une page # Points 1" at bounding box center [272, 134] width 374 height 18
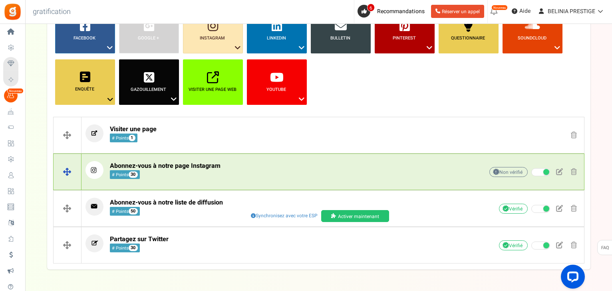
click at [237, 165] on p "Abonnez-vous à notre page Instagram # Points 30" at bounding box center [272, 170] width 374 height 18
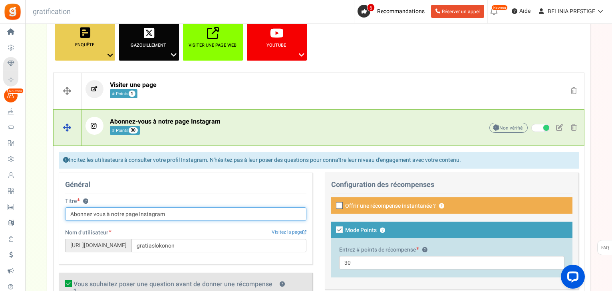
scroll to position [160, 0]
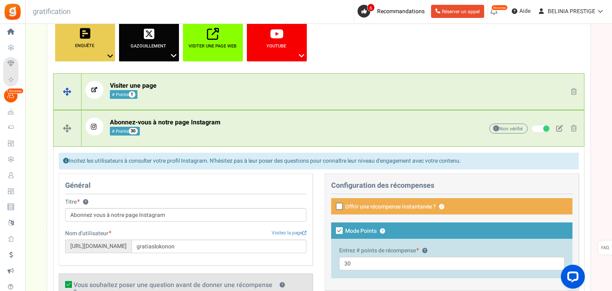
click at [184, 86] on p "Visiter une page # Points 1" at bounding box center [272, 90] width 374 height 18
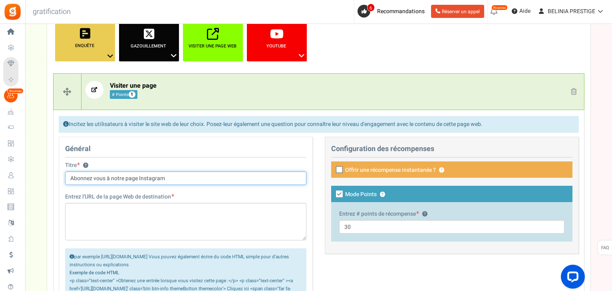
click at [153, 180] on input "Abonnez vous à notre page Instagram" at bounding box center [185, 179] width 241 height 14
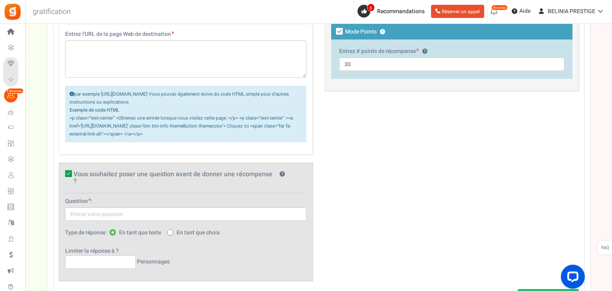
scroll to position [324, 0]
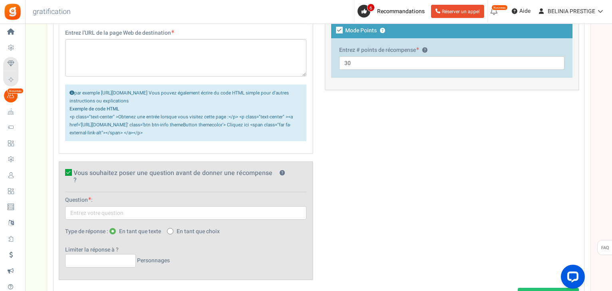
type input "Abonnez vous à notre page TikTok"
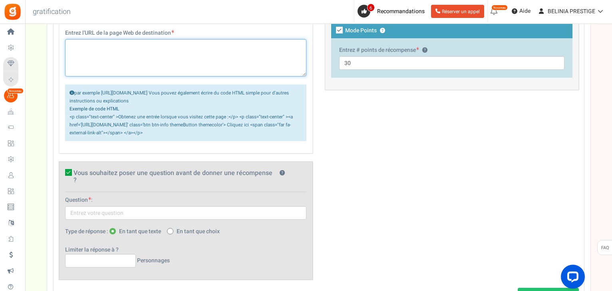
click at [162, 45] on textarea at bounding box center [185, 58] width 241 height 38
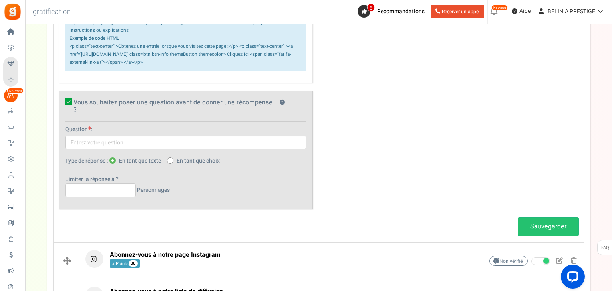
scroll to position [398, 0]
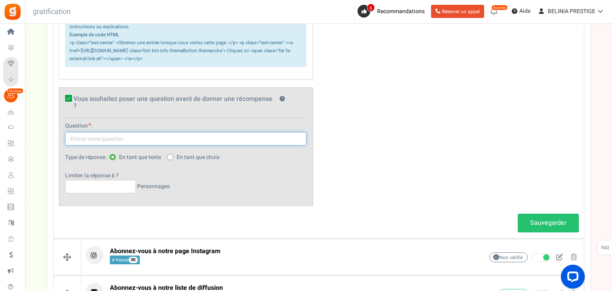
click at [131, 133] on input "text" at bounding box center [185, 139] width 241 height 14
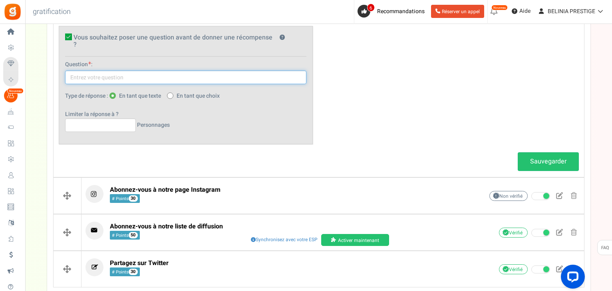
scroll to position [460, 0]
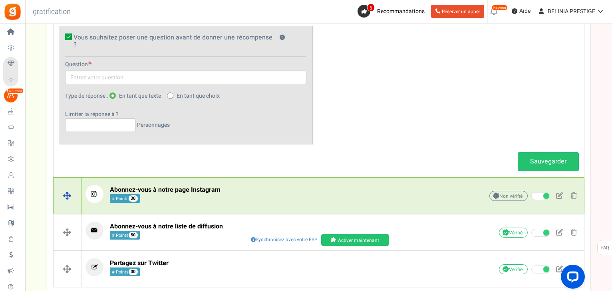
click at [177, 198] on div "Abonnez-vous à notre page Instagram # Points 30 Non vérifié En raison des polit…" at bounding box center [332, 196] width 502 height 30
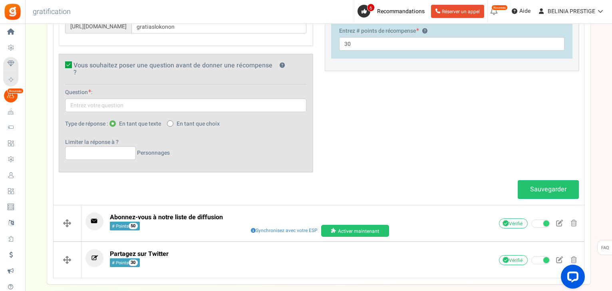
scroll to position [308, 0]
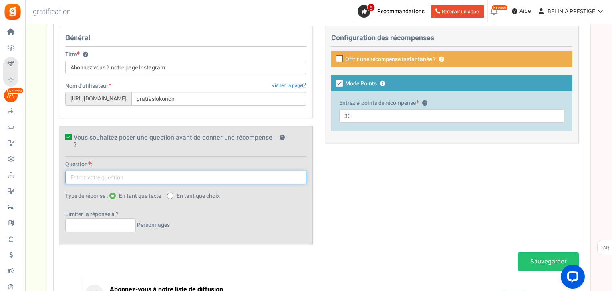
click at [151, 173] on input "text" at bounding box center [185, 178] width 241 height 14
paste input "Merci de renseigner votre compte Instagram et de vous assurer qu’il soit public…"
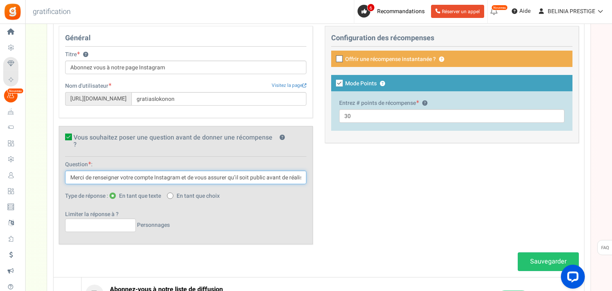
scroll to position [0, 41]
type input "Merci de renseigner votre compte Instagram et de vous assurer qu’il soit public…"
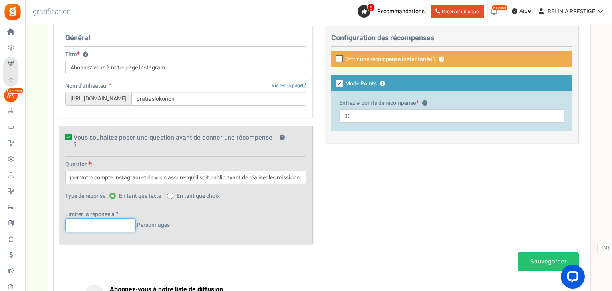
scroll to position [0, 0]
click at [79, 221] on input "text" at bounding box center [100, 226] width 71 height 14
type input "500"
click at [537, 257] on font "Sauvegarder" at bounding box center [548, 262] width 36 height 10
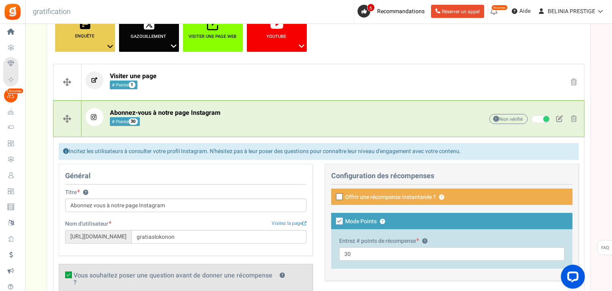
scroll to position [169, 0]
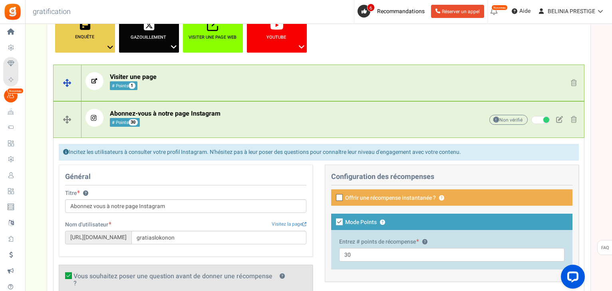
click at [201, 84] on p "Visiter une page # Points 1" at bounding box center [272, 81] width 374 height 18
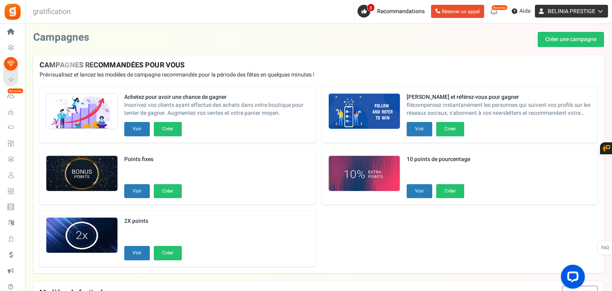
click at [544, 8] on icon at bounding box center [541, 11] width 13 height 13
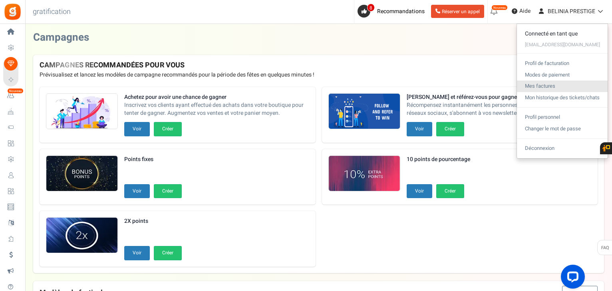
click at [541, 85] on font "Mes factures" at bounding box center [540, 86] width 30 height 8
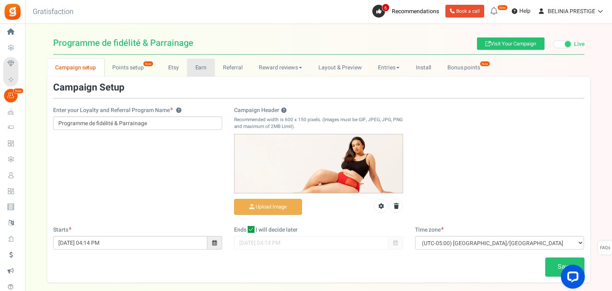
click at [196, 67] on link "Earn" at bounding box center [201, 68] width 28 height 18
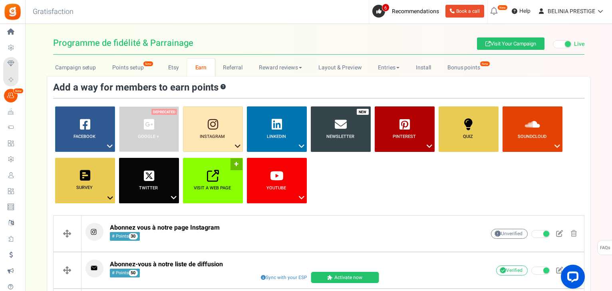
scroll to position [88, 0]
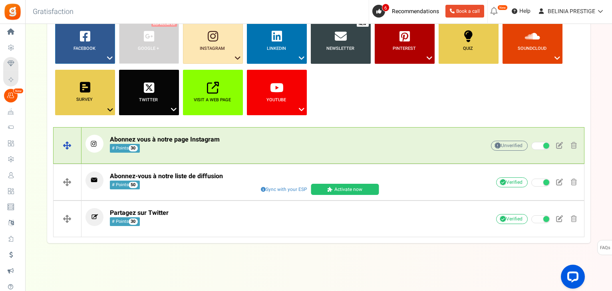
click at [235, 149] on p "Abonnez vous à notre page Instagram # Points 30" at bounding box center [272, 144] width 374 height 18
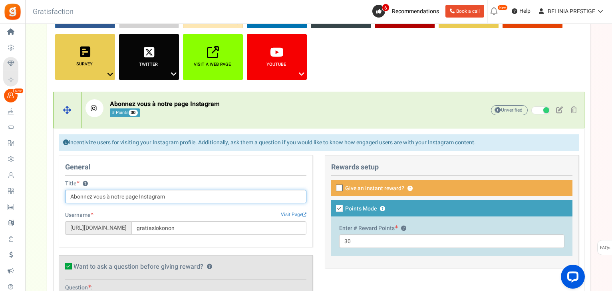
scroll to position [120, 0]
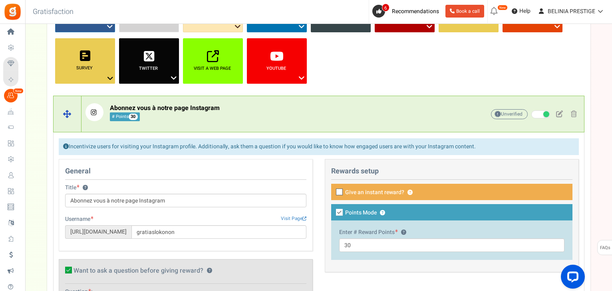
click at [234, 107] on p "Abonnez vous à notre page Instagram # Points 30" at bounding box center [272, 112] width 374 height 18
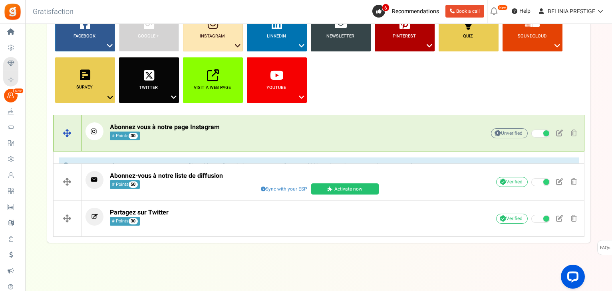
scroll to position [88, 0]
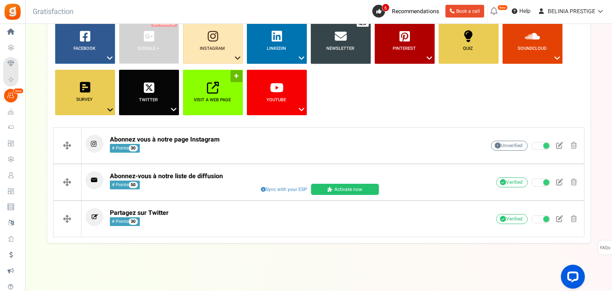
click at [235, 73] on link "Visit a web page ?" at bounding box center [213, 93] width 60 height 46
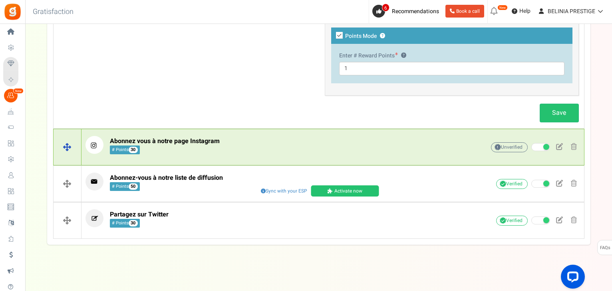
type input "A"
click at [158, 133] on div "Abonnez vous à notre page Instagram # Points 30 Unverified Due to platform poli…" at bounding box center [332, 147] width 502 height 30
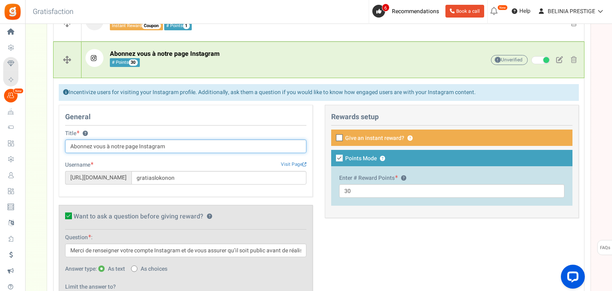
scroll to position [153, 0]
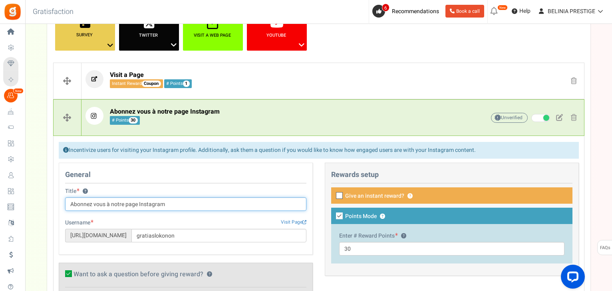
drag, startPoint x: 164, startPoint y: 206, endPoint x: 62, endPoint y: 205, distance: 102.6
click at [62, 205] on div "Title ? Abonnez vous à notre page Instagram" at bounding box center [185, 200] width 253 height 24
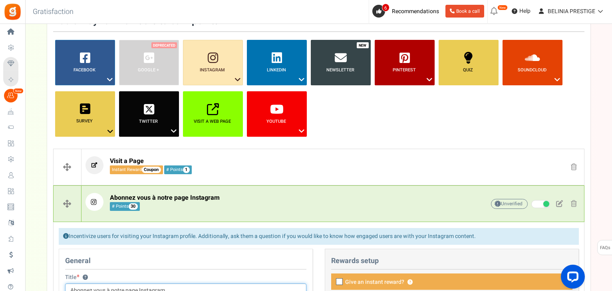
scroll to position [63, 0]
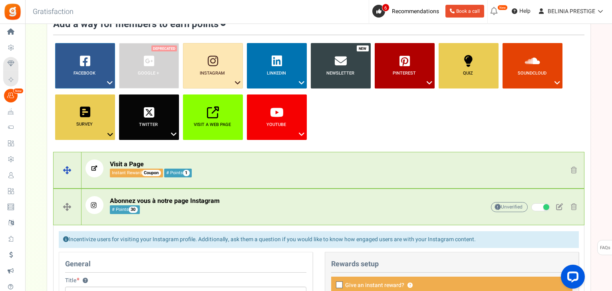
click at [206, 173] on p "Visit a Page Instant Reward Coupon # Points 1" at bounding box center [272, 169] width 374 height 18
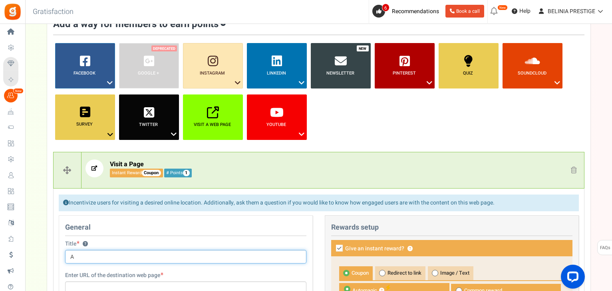
drag, startPoint x: 89, startPoint y: 261, endPoint x: 62, endPoint y: 260, distance: 26.4
click at [62, 260] on div "Title ? A Tip! Your title should show the huge savings & rewards for participat…" at bounding box center [185, 256] width 253 height 32
paste input "bonnez vous à notre page Instagram"
click at [146, 256] on input "Abonnez vous à notre page Instagram" at bounding box center [185, 257] width 241 height 14
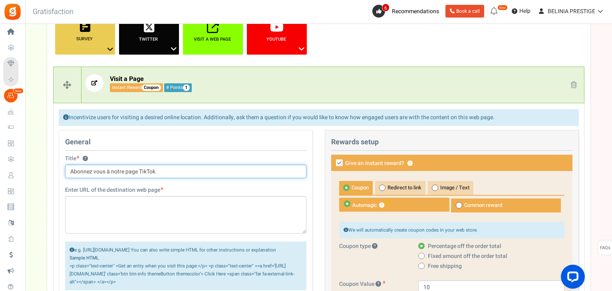
scroll to position [158, 0]
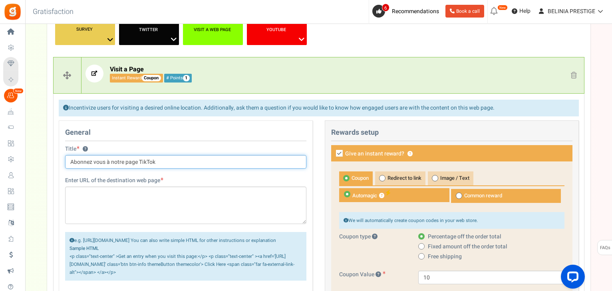
type input "Abonnez vous à notre page TikTok"
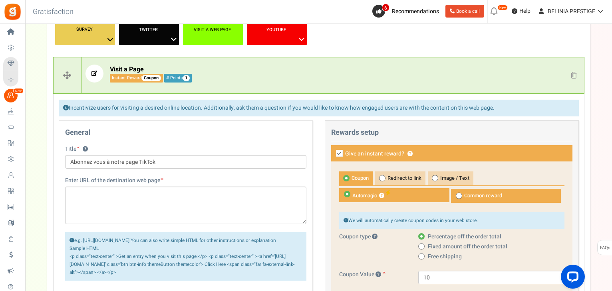
click at [339, 151] on icon at bounding box center [339, 153] width 7 height 7
click at [333, 152] on input "Give an instant reward? ?" at bounding box center [330, 154] width 5 height 5
checkbox input "false"
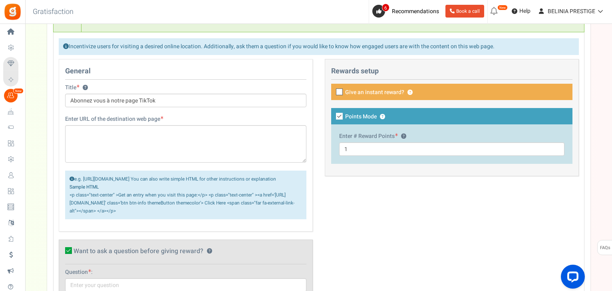
scroll to position [220, 0]
drag, startPoint x: 361, startPoint y: 144, endPoint x: 331, endPoint y: 147, distance: 29.7
click at [331, 147] on div "Enter # Reward Points ? 1" at bounding box center [451, 144] width 241 height 40
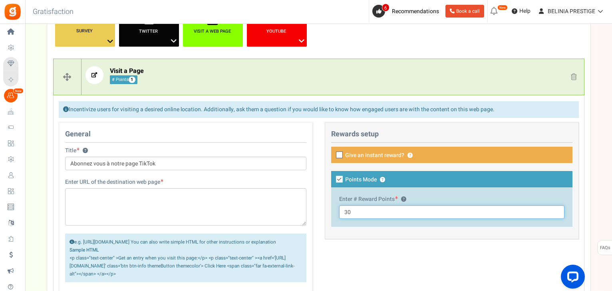
type input "30"
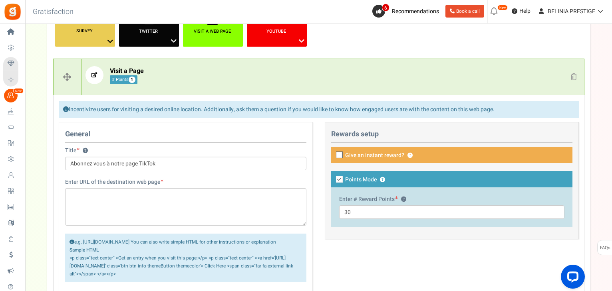
click at [286, 147] on div "Title ? Abonnez vous à notre page TikTok Tip! Your title should show the huge s…" at bounding box center [185, 159] width 241 height 24
click at [351, 244] on div "This campaign category can have no rewards for any action Rewards setup Give an…" at bounding box center [452, 184] width 266 height 125
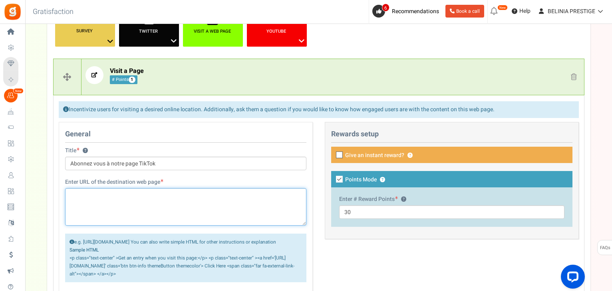
click at [159, 198] on textarea at bounding box center [185, 207] width 241 height 38
paste textarea "https://www.beliniaprestige.com/"
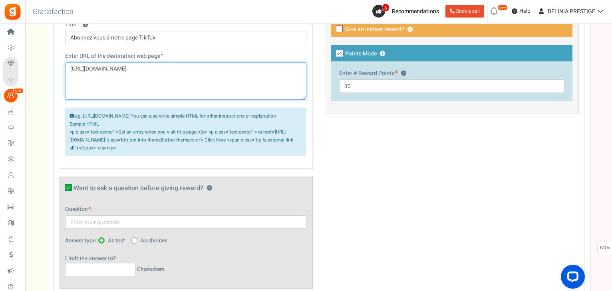
scroll to position [284, 0]
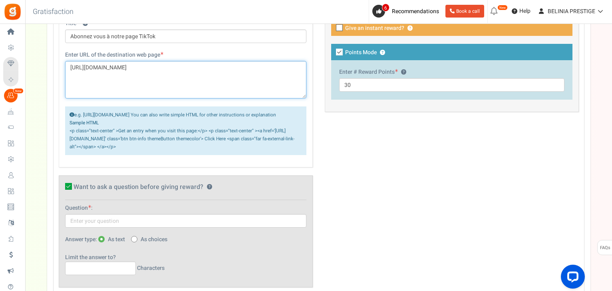
type textarea "https://www.beliniaprestige.com/"
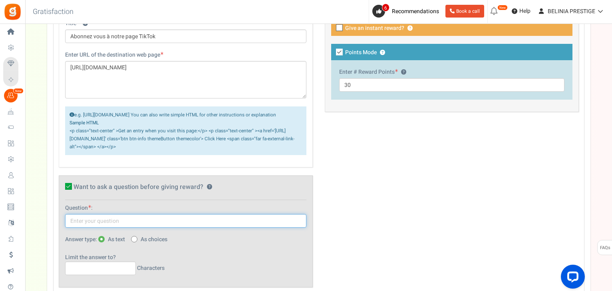
click at [139, 228] on input "text" at bounding box center [185, 221] width 241 height 14
paste input "Merci de renseigner votre compte Instagram et de vous assurer qu’il soit public…"
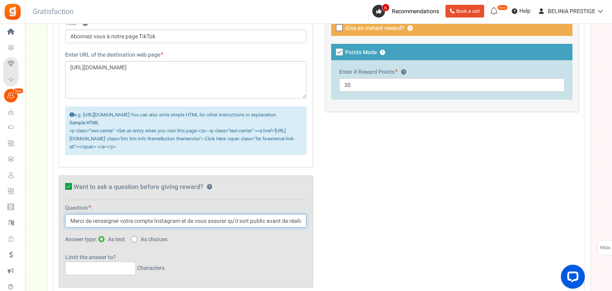
scroll to position [0, 41]
click at [129, 228] on input "Merci de renseigner votre compte Instagram et de vous assurer qu’il soit public…" at bounding box center [185, 221] width 241 height 14
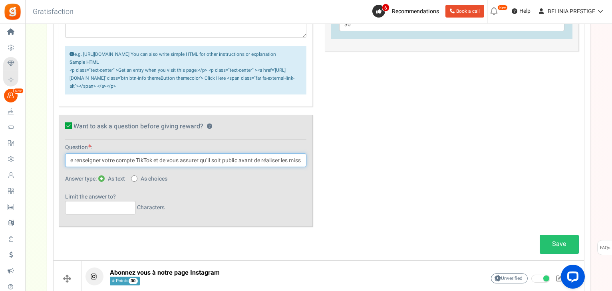
scroll to position [348, 0]
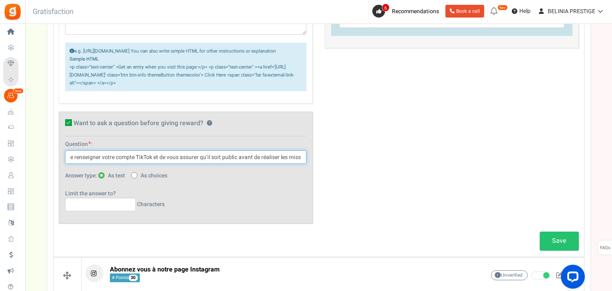
type input "Merci de renseigner votre compte TikTok et de vous assurer qu’il soit public av…"
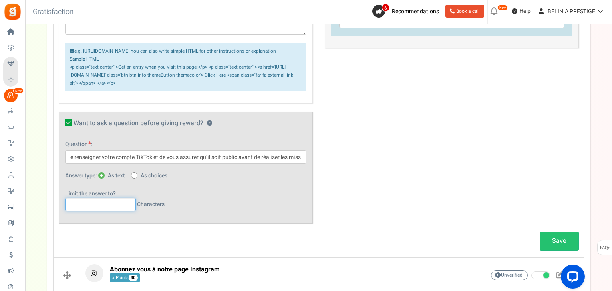
scroll to position [0, 0]
click at [104, 212] on input "text" at bounding box center [100, 205] width 71 height 14
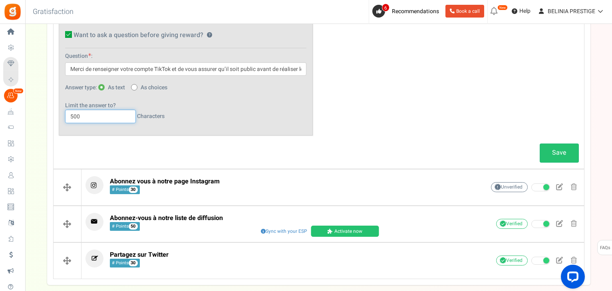
scroll to position [445, 0]
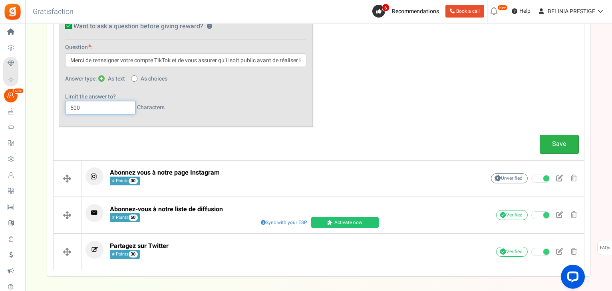
type input "500"
click at [559, 144] on link "Save" at bounding box center [558, 144] width 39 height 19
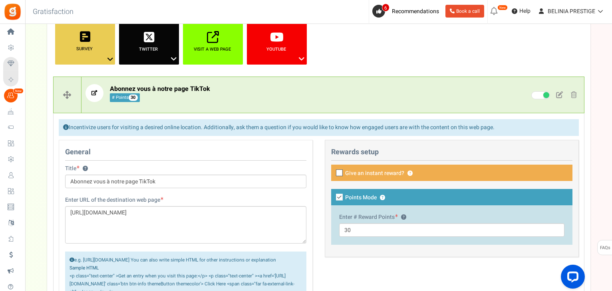
scroll to position [138, 0]
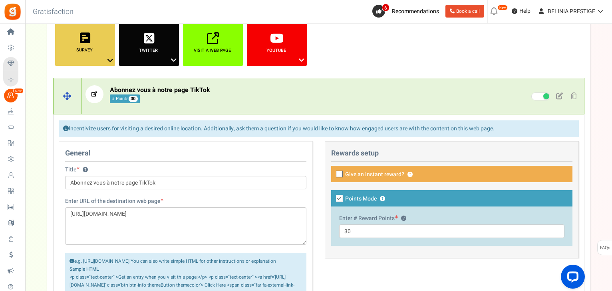
click at [222, 88] on p "Abonnez vous à notre page TikTok # Points 30" at bounding box center [272, 94] width 374 height 18
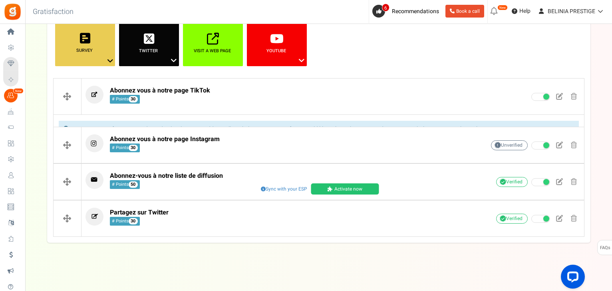
scroll to position [125, 0]
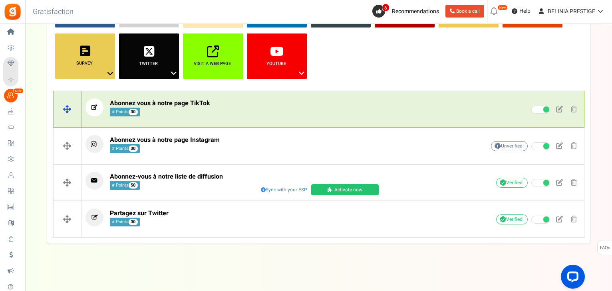
click at [213, 118] on div "Abonnez vous à notre page TikTok # Points 30 Unverified Due to platform policie…" at bounding box center [332, 110] width 502 height 30
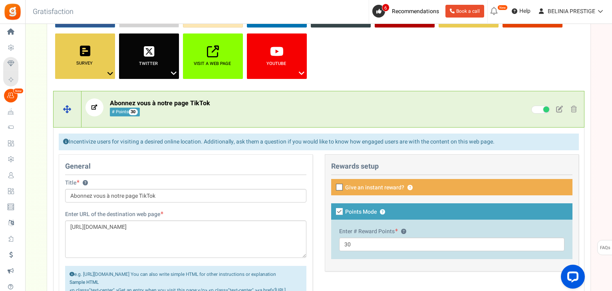
scroll to position [138, 0]
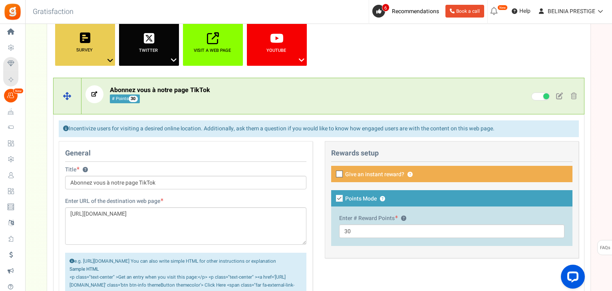
click at [220, 104] on div "Abonnez vous à notre page TikTok # Points 30 Unverified Due to platform policie…" at bounding box center [332, 96] width 502 height 30
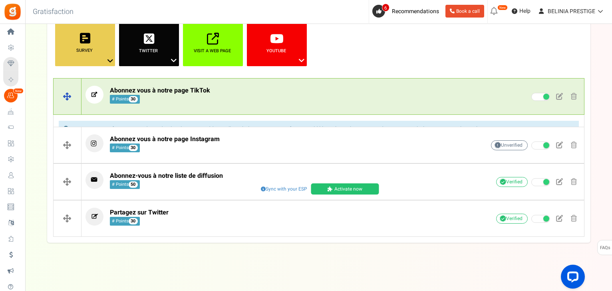
scroll to position [125, 0]
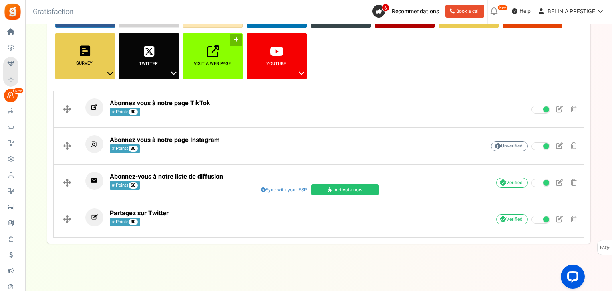
click at [212, 58] on link "Visit a web page ?" at bounding box center [213, 57] width 60 height 46
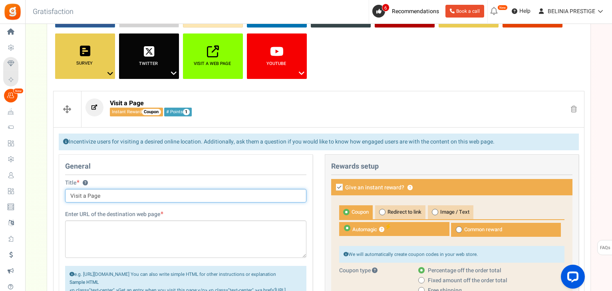
paste input "• Avis produit Belinia Prestige"
drag, startPoint x: 81, startPoint y: 195, endPoint x: 47, endPoint y: 198, distance: 34.0
click at [127, 193] on input "Laissez un avis produit Belinia Prestige Visit a Page" at bounding box center [185, 196] width 241 height 14
drag, startPoint x: 177, startPoint y: 194, endPoint x: 232, endPoint y: 198, distance: 54.9
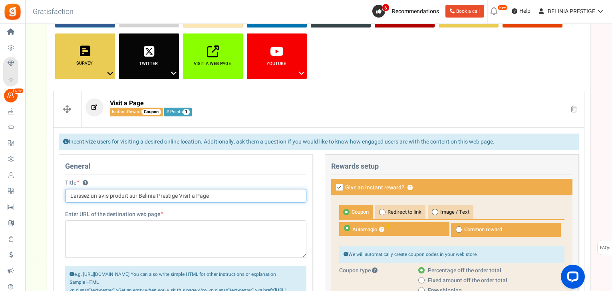
click at [232, 198] on input "Laissez un avis produit sur Belinia Prestige Visit a Page" at bounding box center [185, 196] width 241 height 14
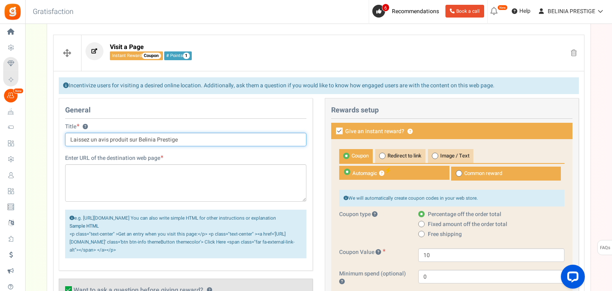
scroll to position [187, 0]
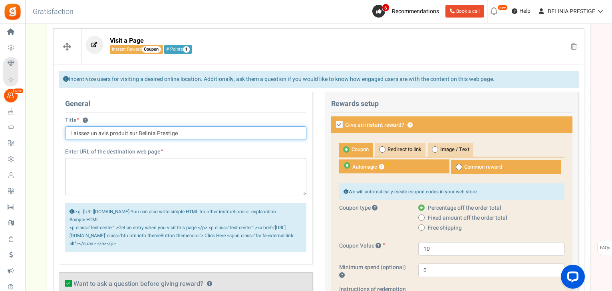
type input "Laissez un avis produit sur Belinia Prestige"
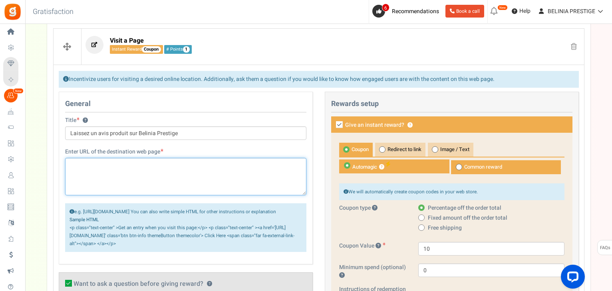
click at [156, 176] on textarea at bounding box center [185, 177] width 241 height 38
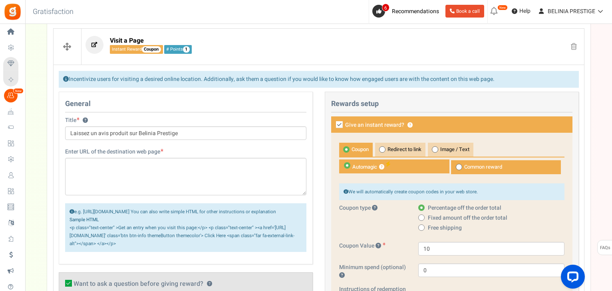
click at [342, 125] on icon at bounding box center [339, 124] width 7 height 7
click at [333, 125] on input "Give an instant reward? ?" at bounding box center [330, 125] width 5 height 5
checkbox input "false"
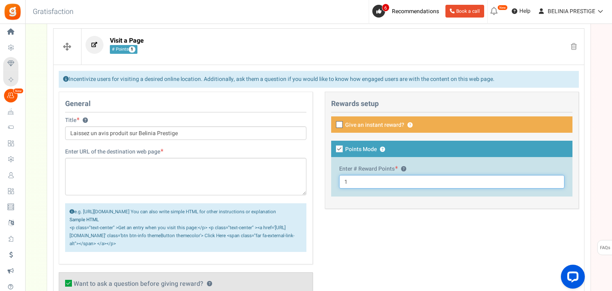
drag, startPoint x: 364, startPoint y: 182, endPoint x: 339, endPoint y: 182, distance: 24.8
click at [339, 182] on input "1" at bounding box center [451, 182] width 225 height 14
type input "200"
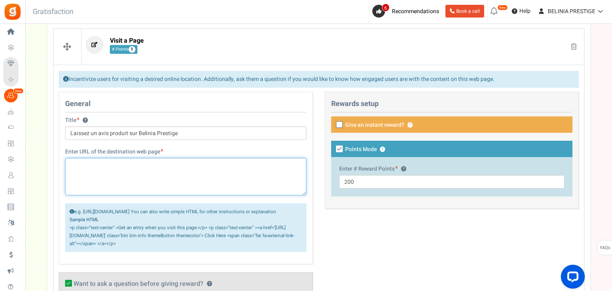
click at [192, 175] on textarea at bounding box center [185, 177] width 241 height 38
paste textarea "https://www.beliniaprestige.com/shop-2/"
type textarea "https://www.beliniaprestige.com/shop-2/"
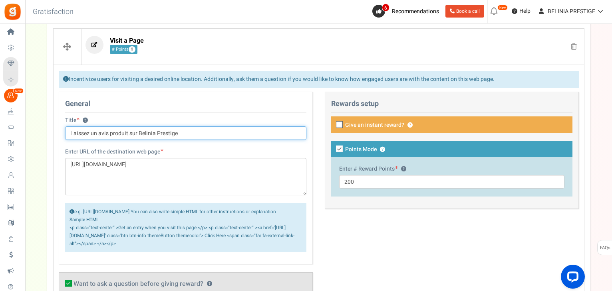
click at [107, 132] on input "Laissez un avis produit sur Belinia Prestige" at bounding box center [185, 134] width 241 height 14
click at [143, 133] on input "Laissez un avis sur produit sur Belinia Prestige" at bounding box center [185, 134] width 241 height 14
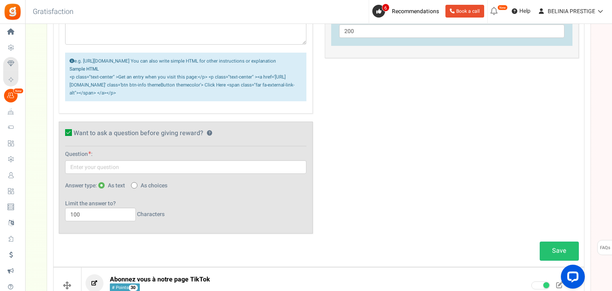
scroll to position [340, 0]
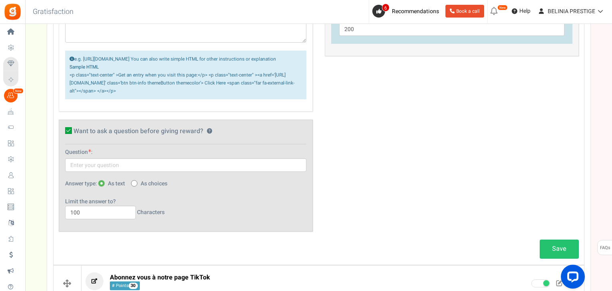
type input "Laissez un avis sur produit de Belinia Prestige"
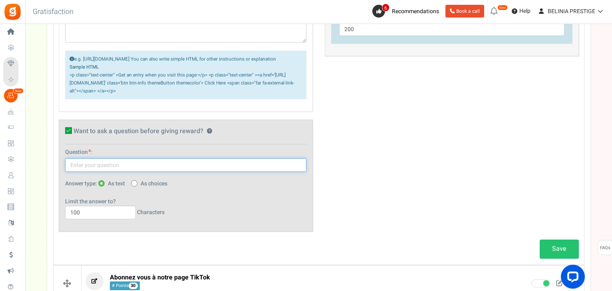
click at [163, 170] on input "text" at bounding box center [185, 165] width 241 height 14
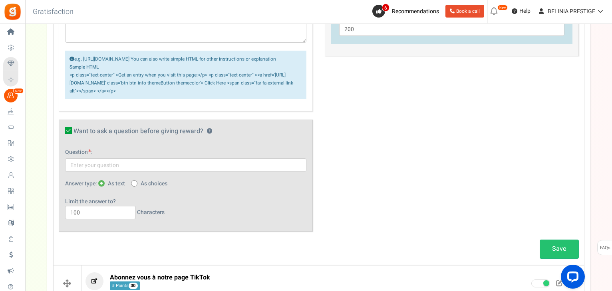
click at [134, 185] on icon at bounding box center [134, 184] width 2 height 2
click at [134, 187] on input "As choices" at bounding box center [133, 184] width 5 height 5
radio input "true"
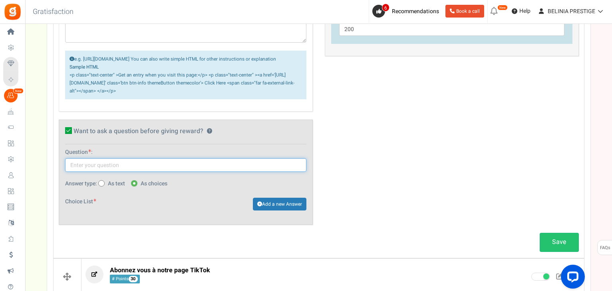
click at [125, 172] on input "text" at bounding box center [185, 165] width 241 height 14
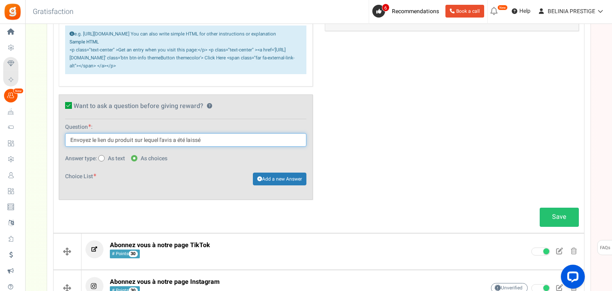
scroll to position [366, 0]
type input "Envoyez le lien du produit sur lequel l'avis a été laissé"
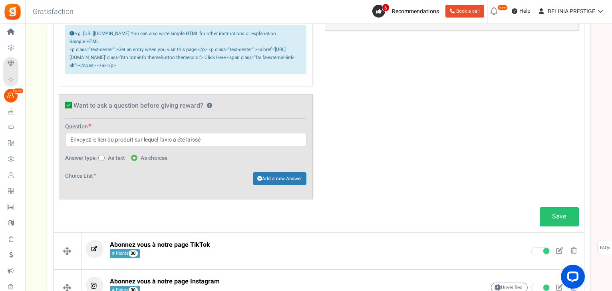
click at [105, 162] on label "As text" at bounding box center [111, 158] width 27 height 8
click at [103, 161] on input "As text" at bounding box center [100, 158] width 5 height 5
radio input "true"
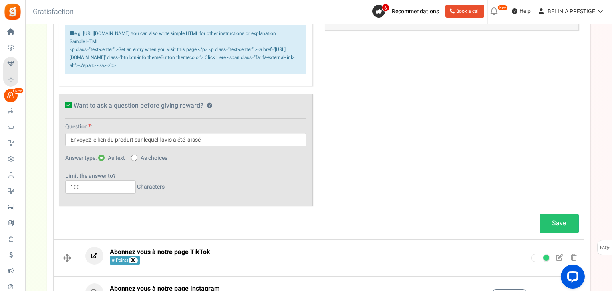
click at [150, 162] on span "As choices" at bounding box center [154, 158] width 27 height 8
click at [136, 161] on input "As choices" at bounding box center [133, 158] width 5 height 5
radio input "true"
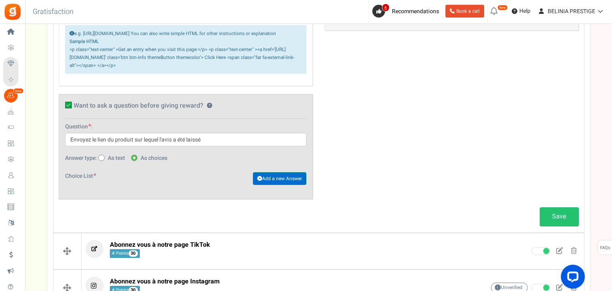
click at [266, 185] on link "Add a new Answer" at bounding box center [279, 178] width 53 height 13
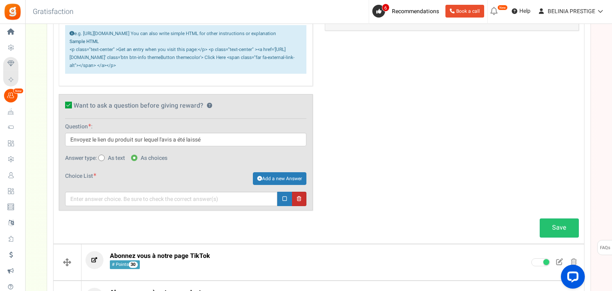
click at [292, 206] on link at bounding box center [299, 199] width 14 height 14
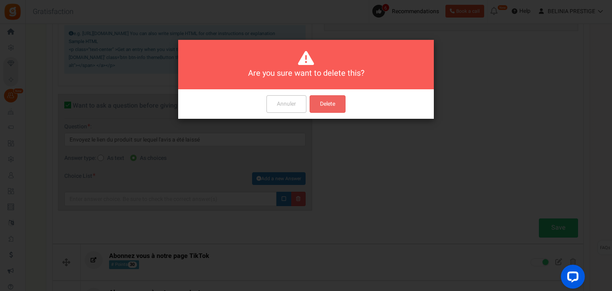
scroll to position [0, 0]
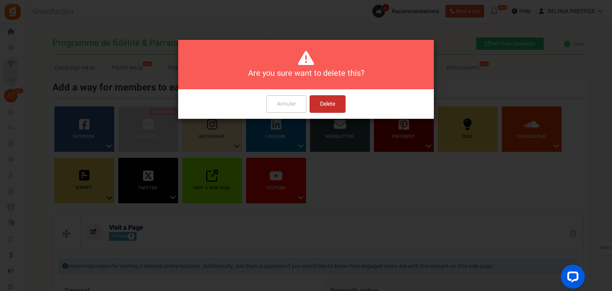
click at [331, 106] on button "Delete" at bounding box center [327, 104] width 36 height 18
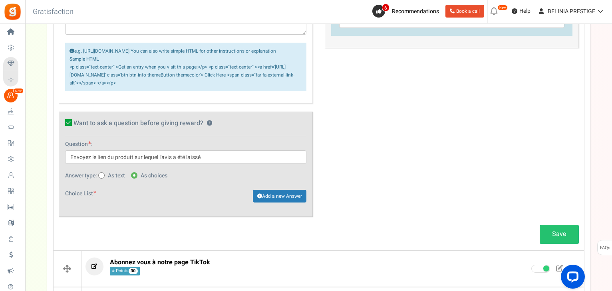
scroll to position [346, 0]
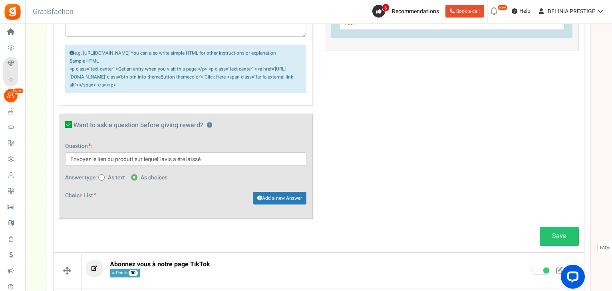
click at [112, 182] on span "As text" at bounding box center [116, 178] width 17 height 8
click at [103, 181] on input "As text" at bounding box center [100, 178] width 5 height 5
radio input "true"
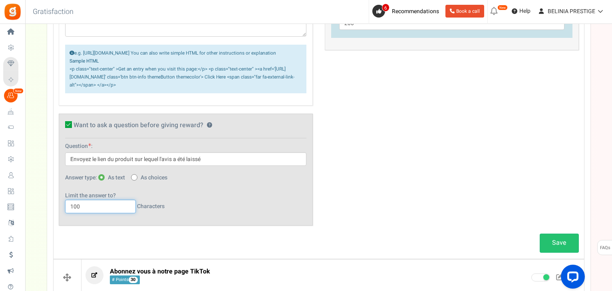
drag, startPoint x: 98, startPoint y: 220, endPoint x: 52, endPoint y: 218, distance: 46.0
click at [52, 218] on div "Facebook ? Visit on Facebook Share on Facebook Google + ? Instagram ? ? ? ? ?" at bounding box center [318, 83] width 543 height 646
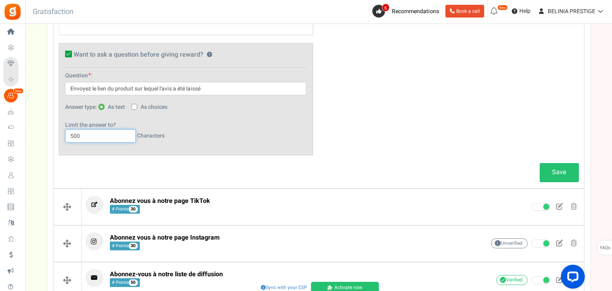
scroll to position [418, 0]
type input "500"
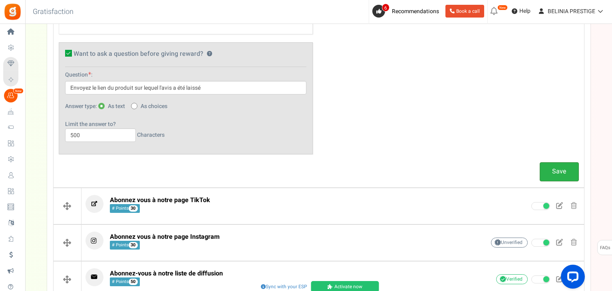
click at [551, 176] on link "Save" at bounding box center [558, 171] width 39 height 19
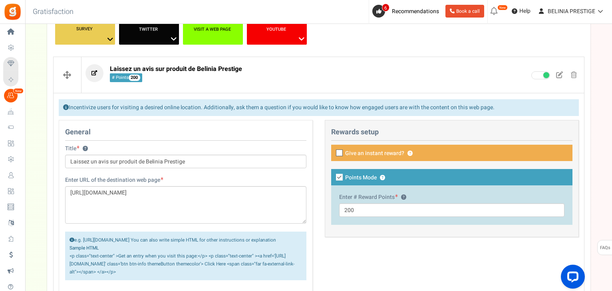
scroll to position [155, 0]
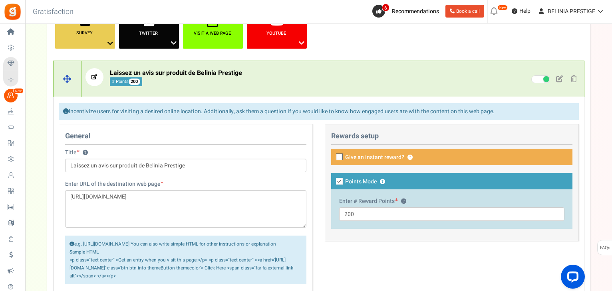
click at [224, 78] on span "Laissez un avis sur produit de Belinia Prestige # Points 200" at bounding box center [176, 77] width 132 height 17
click at [236, 86] on div "Laissez un avis sur produit de Belinia Prestige # Points 200 Unverified Due to …" at bounding box center [332, 79] width 502 height 30
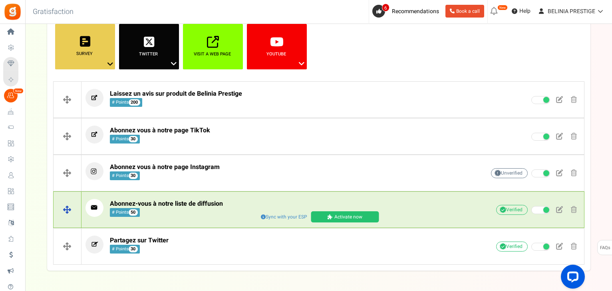
scroll to position [129, 0]
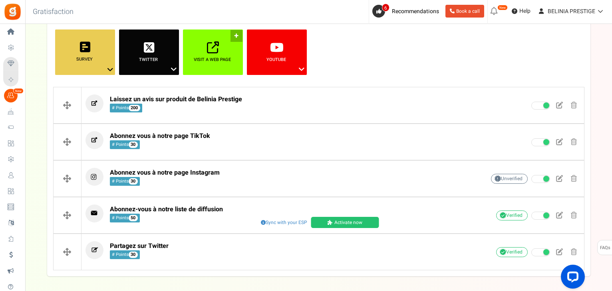
click at [217, 65] on link "Visit a web page ?" at bounding box center [213, 53] width 60 height 46
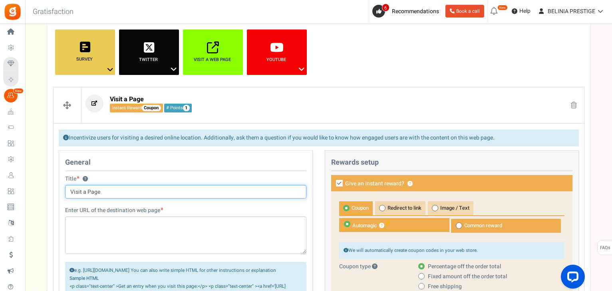
click at [105, 192] on input "Visit a Page" at bounding box center [185, 192] width 241 height 14
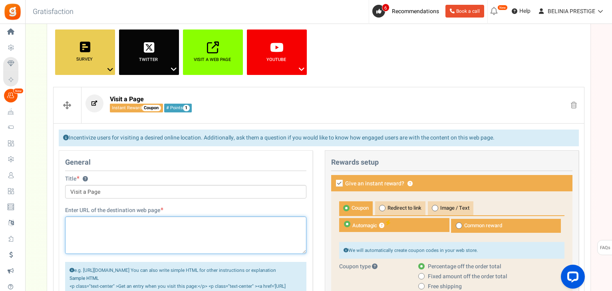
click at [96, 236] on textarea at bounding box center [185, 236] width 241 height 38
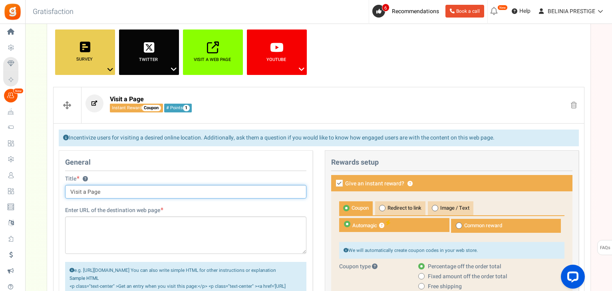
drag, startPoint x: 113, startPoint y: 192, endPoint x: 57, endPoint y: 194, distance: 55.9
type input "Laissez un avis sur compte Truspilot"
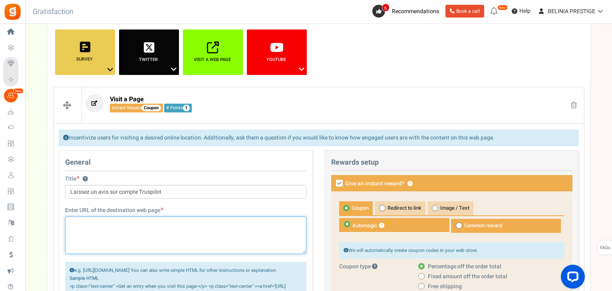
click at [126, 227] on textarea at bounding box center [185, 236] width 241 height 38
click at [113, 230] on textarea at bounding box center [185, 236] width 241 height 38
click at [97, 226] on textarea at bounding box center [185, 236] width 241 height 38
click at [163, 220] on textarea at bounding box center [185, 236] width 241 height 38
paste textarea "https://www.trustpilot.com/"
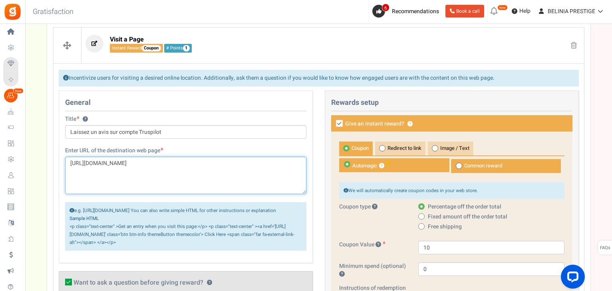
scroll to position [217, 0]
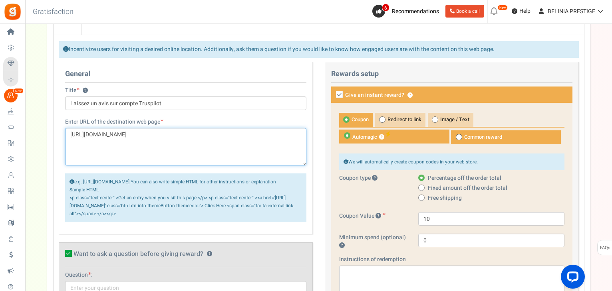
type textarea "https://www.trustpilot.com/"
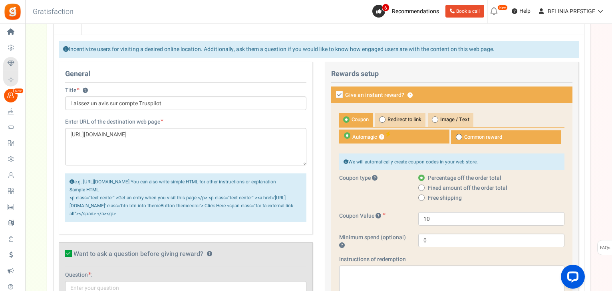
click at [337, 95] on icon at bounding box center [339, 94] width 7 height 7
click at [333, 95] on input "Give an instant reward? ?" at bounding box center [330, 95] width 5 height 5
checkbox input "false"
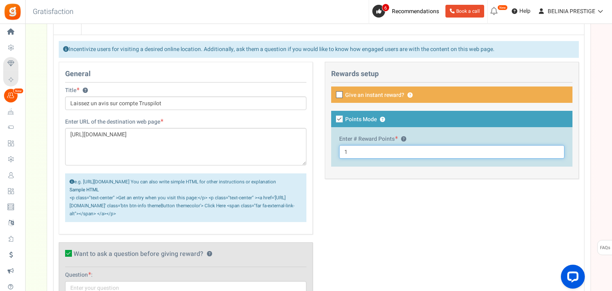
drag, startPoint x: 353, startPoint y: 152, endPoint x: 335, endPoint y: 154, distance: 18.1
click at [335, 154] on div "Enter # Reward Points ? 1" at bounding box center [451, 147] width 241 height 40
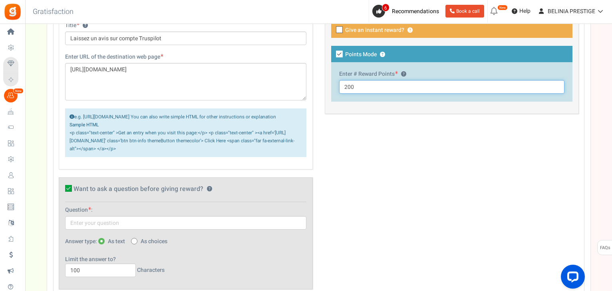
scroll to position [286, 0]
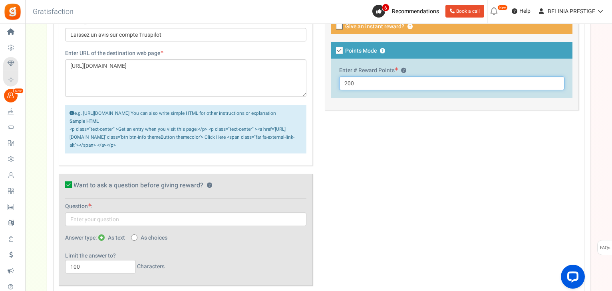
type input "200"
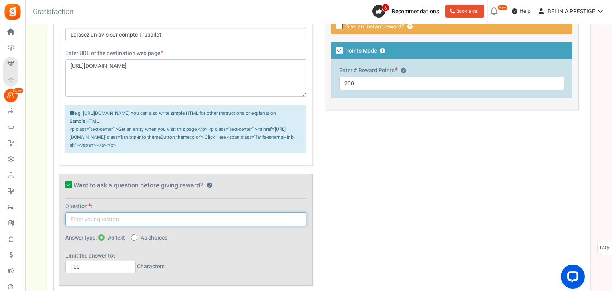
click at [122, 226] on input "text" at bounding box center [185, 220] width 241 height 14
type input "E"
paste input "Merci de renseigner votre compte Instagram et de vous assurer qu’il soit public…"
drag, startPoint x: 303, startPoint y: 225, endPoint x: 134, endPoint y: 229, distance: 168.5
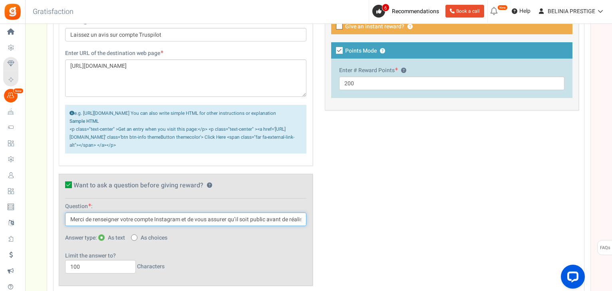
click at [134, 226] on input "Merci de renseigner votre compte Instagram et de vous assurer qu’il soit public…" at bounding box center [185, 220] width 241 height 14
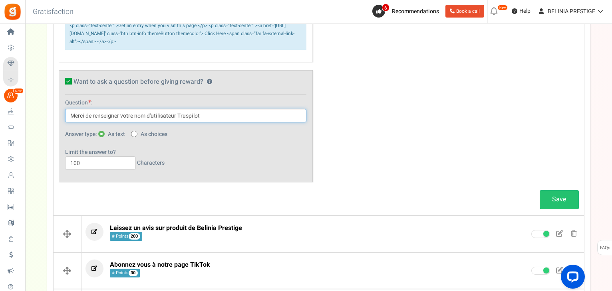
scroll to position [391, 0]
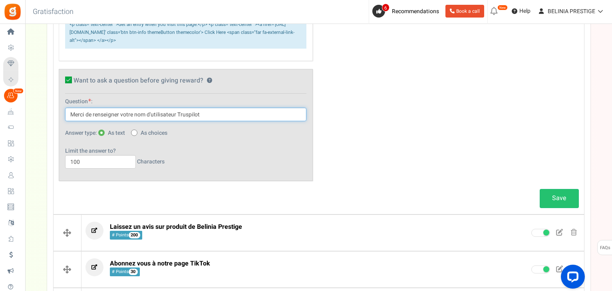
type input "Merci de renseigner votre nom d'utilisateur Truspilot"
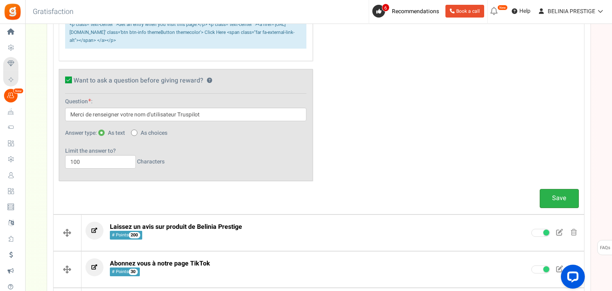
click at [564, 201] on link "Save" at bounding box center [558, 198] width 39 height 19
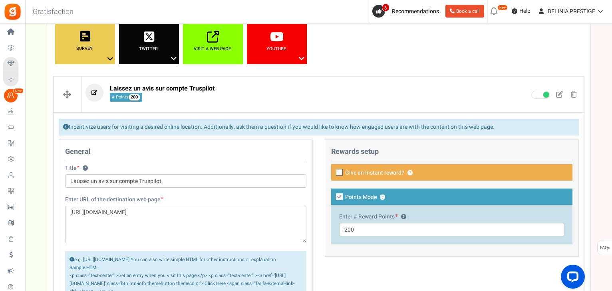
scroll to position [139, 0]
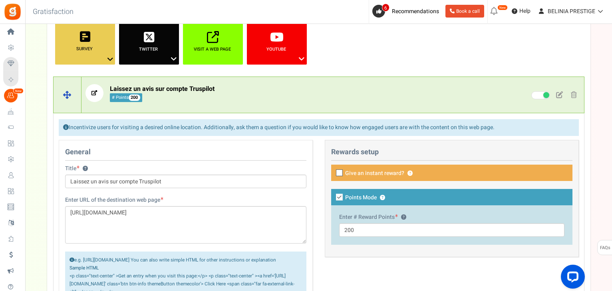
click at [263, 95] on p "Laissez un avis sur compte Truspilot # Points 200" at bounding box center [272, 93] width 374 height 18
click at [247, 93] on p "Laissez un avis sur compte Truspilot # Points 200" at bounding box center [272, 93] width 374 height 18
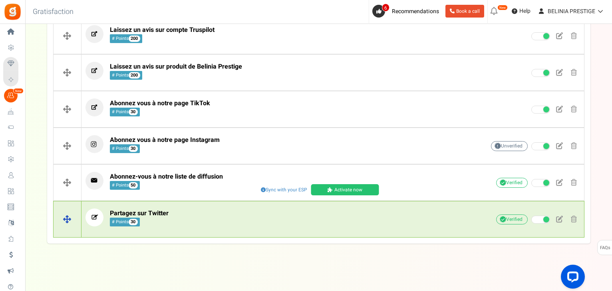
scroll to position [0, 0]
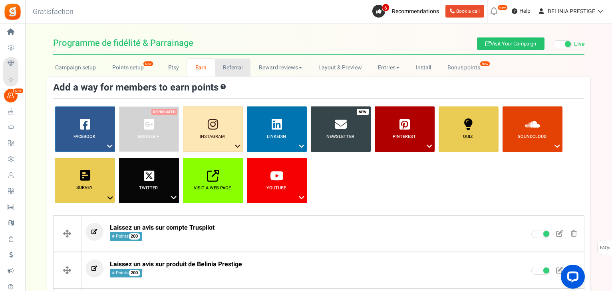
click at [242, 64] on link "Referral" at bounding box center [233, 68] width 36 height 18
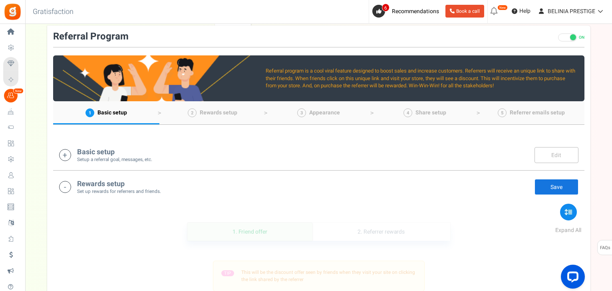
scroll to position [52, 0]
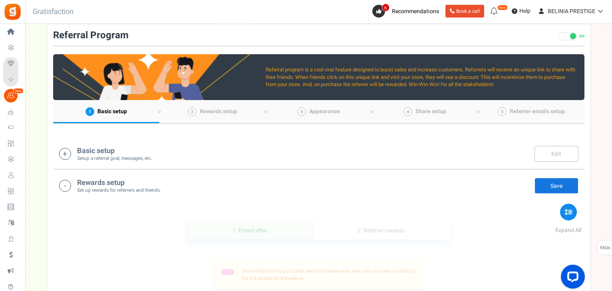
click at [174, 158] on div "Basic setup Setup a referral goal, messages, etc. Edit Save" at bounding box center [318, 154] width 519 height 16
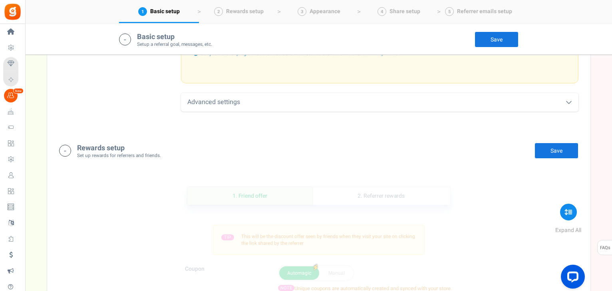
scroll to position [389, 0]
click at [318, 99] on div "Advanced settings" at bounding box center [379, 101] width 397 height 19
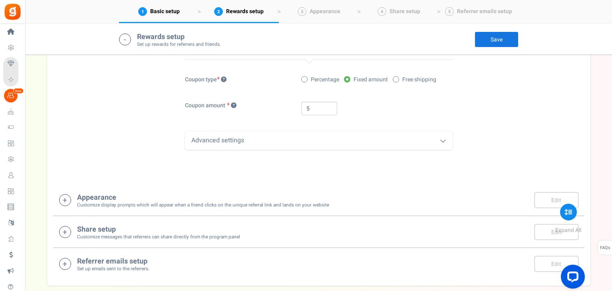
scroll to position [639, 0]
click at [283, 132] on div "Advanced settings" at bounding box center [318, 139] width 267 height 19
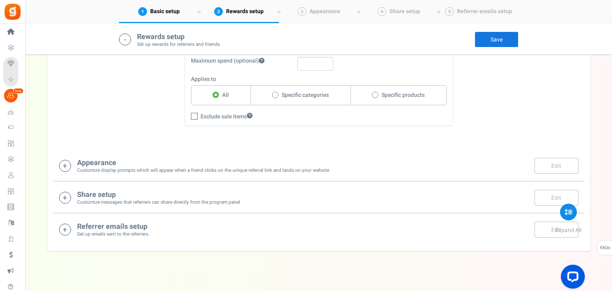
scroll to position [756, 0]
click at [172, 170] on small "Customize display prompts which will appear when a friend clicks on the unique …" at bounding box center [203, 169] width 252 height 7
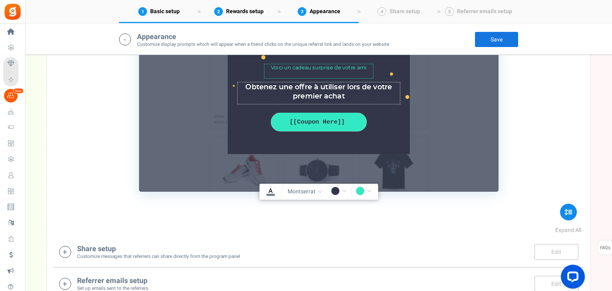
scroll to position [1120, 0]
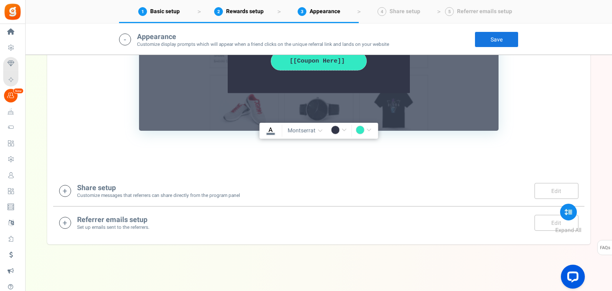
click at [140, 183] on div "Share setup Customize messages that referrers can share directly from the progr…" at bounding box center [158, 191] width 163 height 16
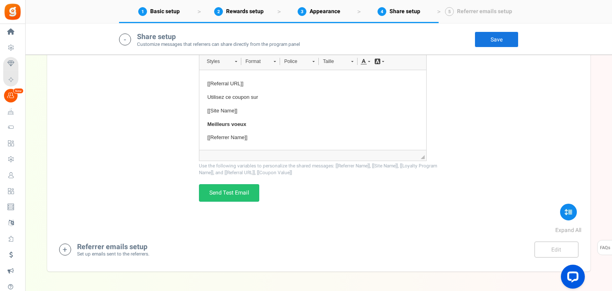
scroll to position [1493, 0]
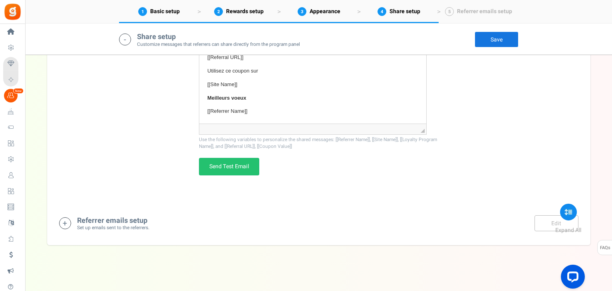
click at [111, 226] on small "Set up emails sent to the referrers." at bounding box center [113, 228] width 72 height 7
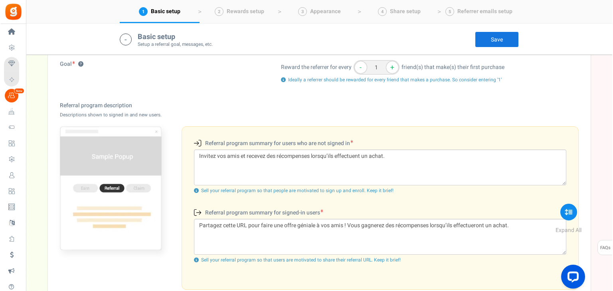
scroll to position [0, 0]
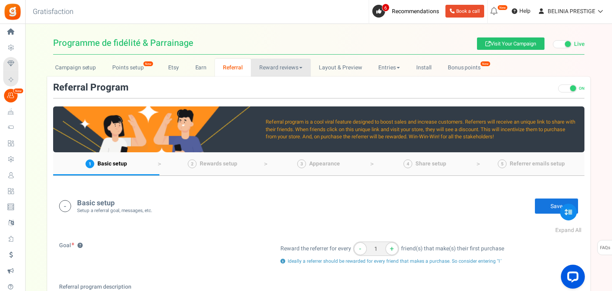
click at [289, 68] on link "Reward reviews" at bounding box center [280, 68] width 59 height 18
click at [273, 82] on link "WOO" at bounding box center [283, 85] width 64 height 12
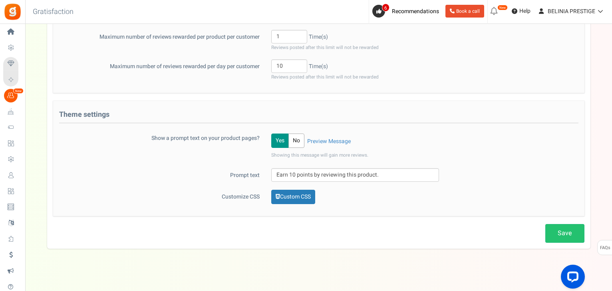
scroll to position [274, 0]
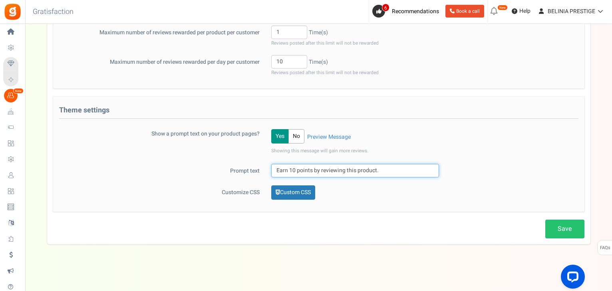
drag, startPoint x: 294, startPoint y: 170, endPoint x: 290, endPoint y: 168, distance: 4.2
click at [290, 168] on input "Earn 10 points by reviewing this product." at bounding box center [355, 171] width 168 height 14
type input "Earn 200 points by reviewing this product."
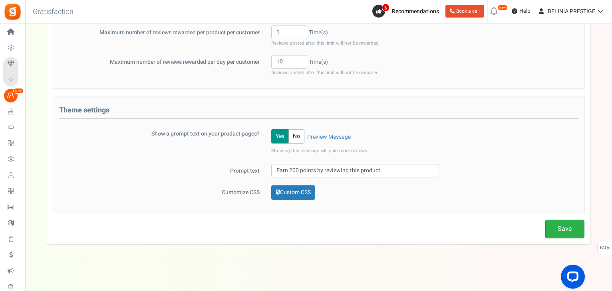
click at [559, 225] on link "Save" at bounding box center [564, 229] width 39 height 19
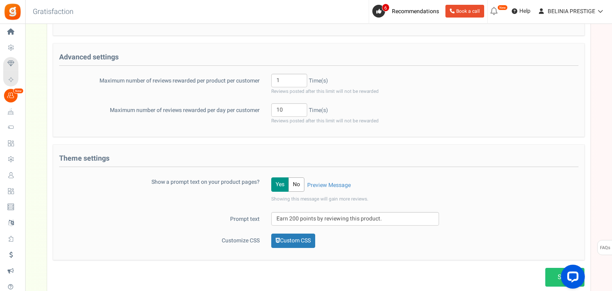
scroll to position [0, 0]
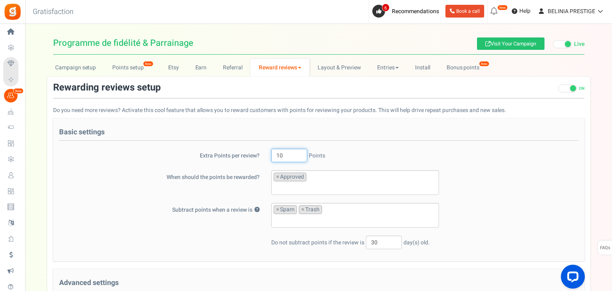
drag, startPoint x: 283, startPoint y: 154, endPoint x: 271, endPoint y: 154, distance: 11.6
click at [271, 154] on input "10" at bounding box center [289, 156] width 36 height 14
type input "200"
click at [214, 179] on label "When should the points be rewarded?" at bounding box center [159, 175] width 212 height 11
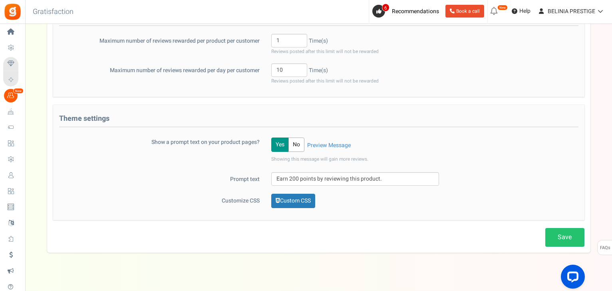
scroll to position [274, 0]
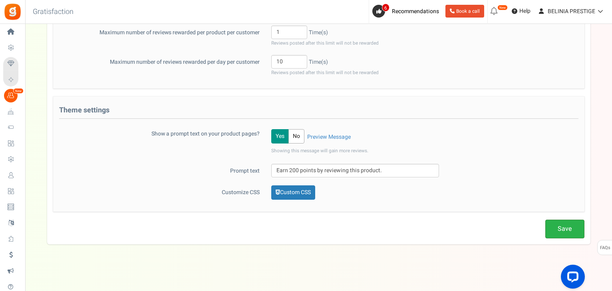
click at [560, 232] on link "Save" at bounding box center [564, 229] width 39 height 19
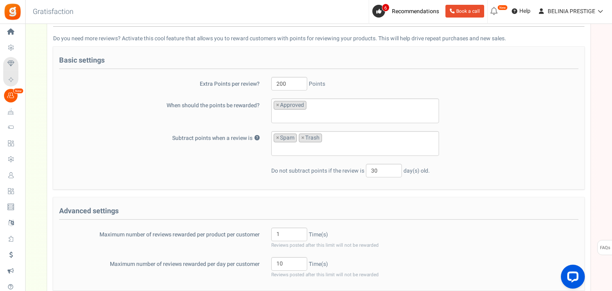
scroll to position [0, 0]
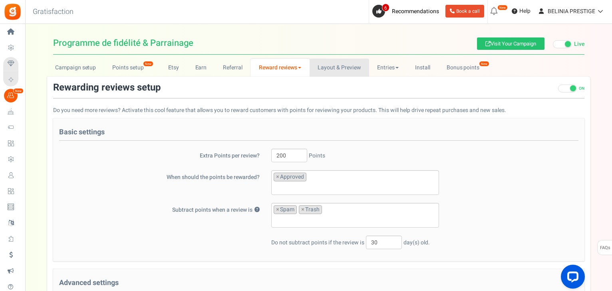
click at [342, 71] on link "Layout & Preview" at bounding box center [338, 68] width 59 height 18
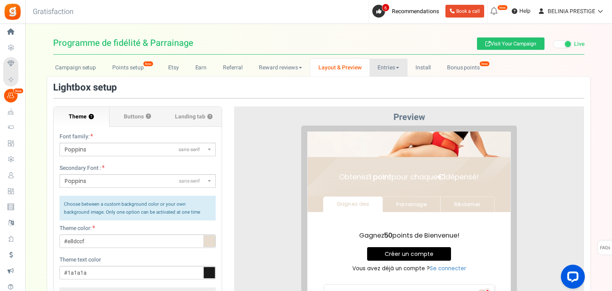
click at [396, 70] on link "Entries" at bounding box center [388, 68] width 38 height 18
click at [389, 84] on link "Entries" at bounding box center [401, 85] width 64 height 12
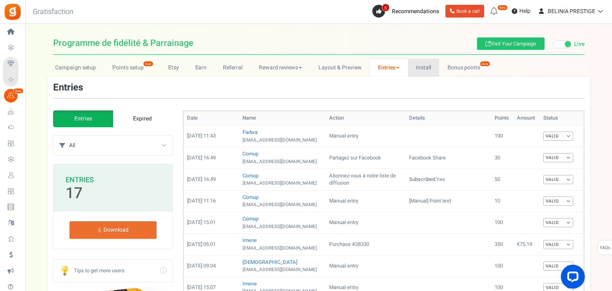
click at [434, 69] on link "Install" at bounding box center [424, 68] width 32 height 18
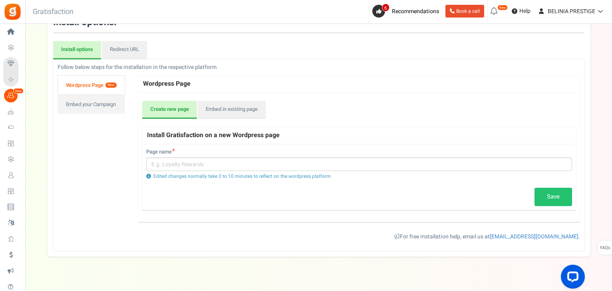
scroll to position [78, 0]
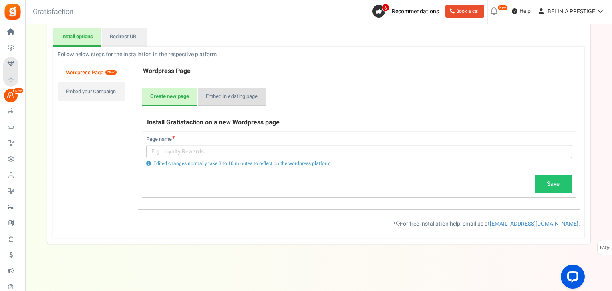
click at [222, 99] on link "Embed in existing page" at bounding box center [232, 97] width 68 height 18
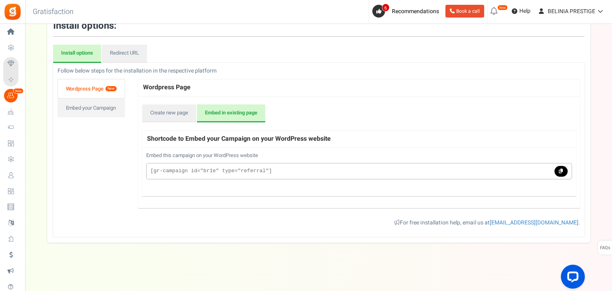
scroll to position [61, 0]
click at [564, 171] on link at bounding box center [560, 172] width 13 height 11
click at [86, 107] on link "Embed your Campaign" at bounding box center [90, 108] width 67 height 19
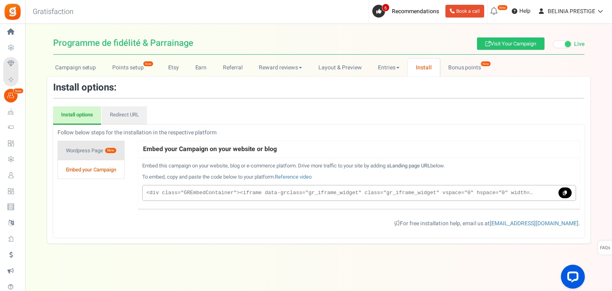
click at [87, 145] on link "Wordpress Page New" at bounding box center [90, 150] width 67 height 19
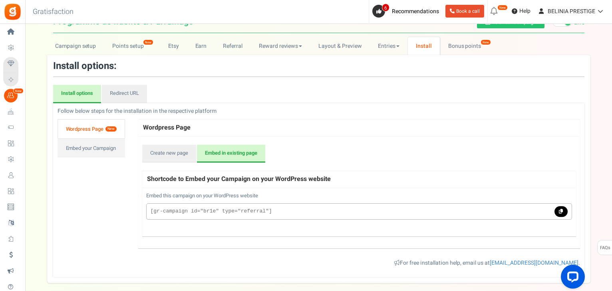
scroll to position [21, 0]
click at [114, 91] on link "Redirect URL" at bounding box center [124, 94] width 45 height 18
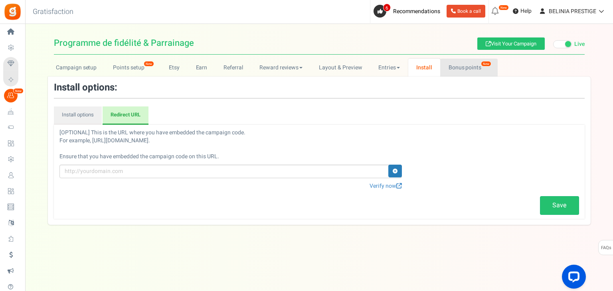
click at [465, 60] on link "Bonus points New" at bounding box center [468, 68] width 57 height 18
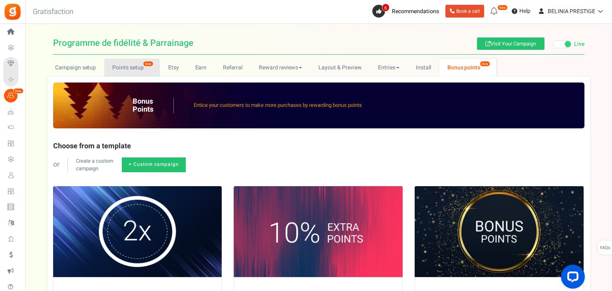
click at [139, 65] on link "Points setup New" at bounding box center [131, 68] width 55 height 18
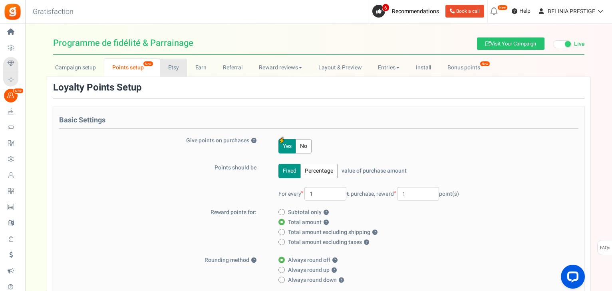
click at [167, 67] on link "Etsy" at bounding box center [173, 68] width 27 height 18
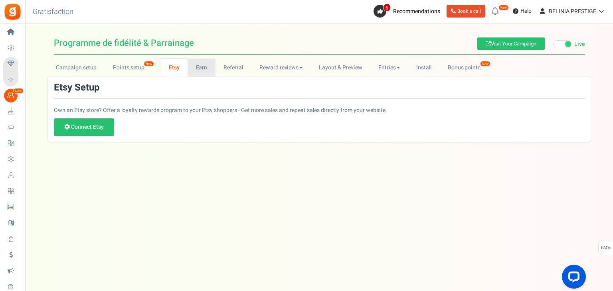
click at [200, 67] on link "Earn" at bounding box center [202, 68] width 28 height 18
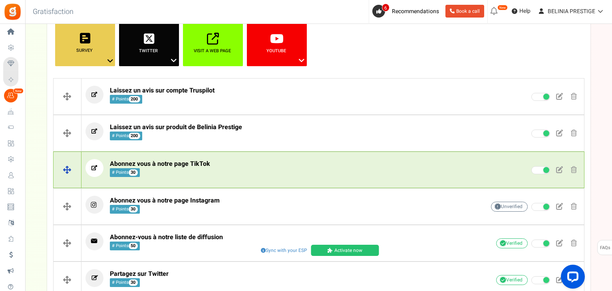
scroll to position [139, 0]
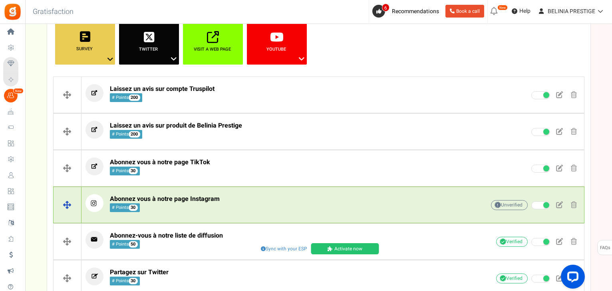
click at [238, 197] on p "Abonnez vous à notre page Instagram # Points 30" at bounding box center [272, 203] width 374 height 18
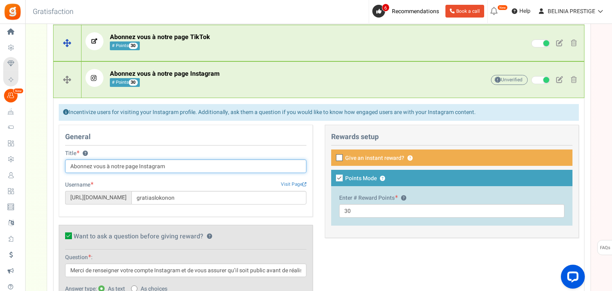
scroll to position [268, 0]
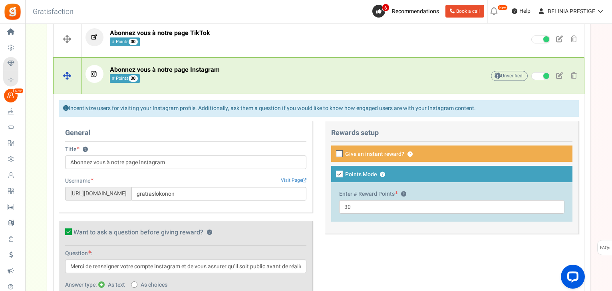
click at [262, 61] on div "Abonnez vous à notre page Instagram # Points 30 Unverified Due to platform poli…" at bounding box center [332, 76] width 502 height 30
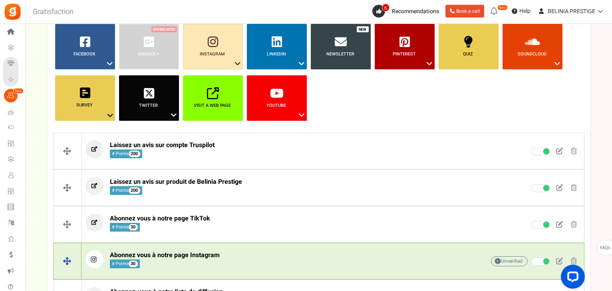
scroll to position [77, 0]
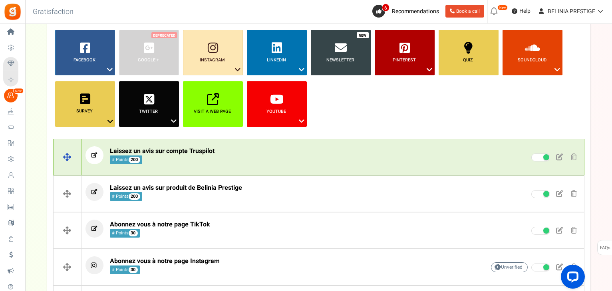
click at [516, 158] on div "Unverified Due to platform policies, we cannot verify if the entrant has comple…" at bounding box center [520, 158] width 120 height 12
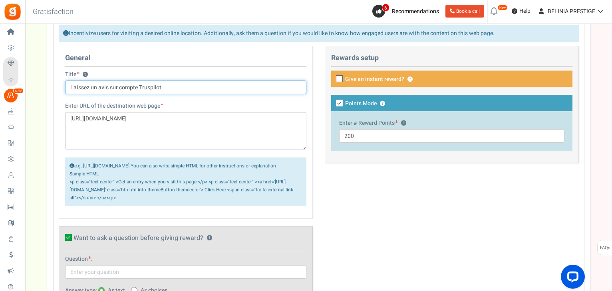
scroll to position [235, 0]
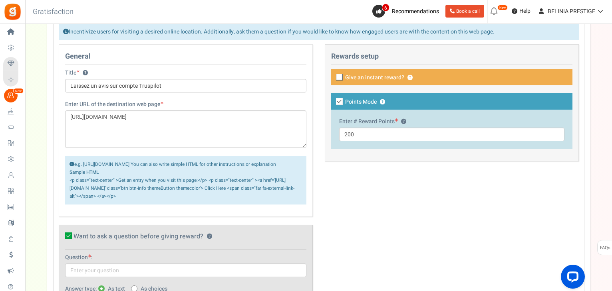
click at [337, 101] on icon at bounding box center [339, 101] width 7 height 7
click at [333, 101] on input "Points Mode ?" at bounding box center [330, 102] width 5 height 5
checkbox input "false"
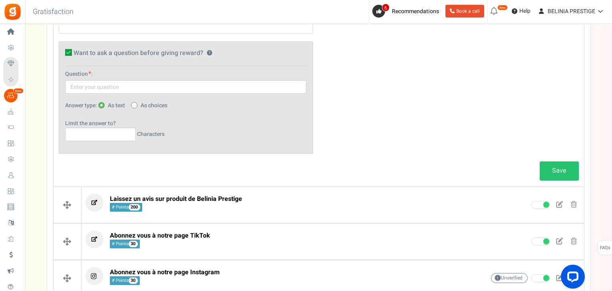
scroll to position [420, 0]
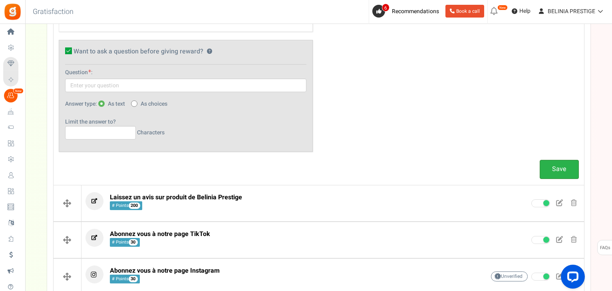
click at [551, 175] on link "Save" at bounding box center [558, 169] width 39 height 19
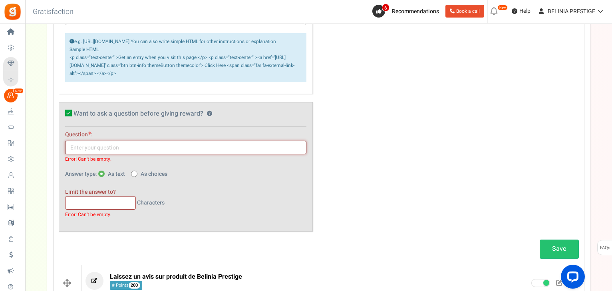
scroll to position [358, 0]
type input "E"
type input "Merci de nous laisser votre nom d'utilisateur trustpilot"
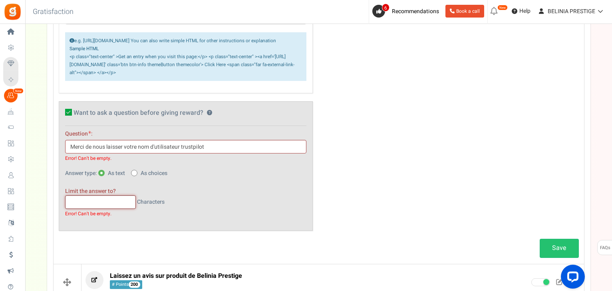
click at [98, 208] on input "text" at bounding box center [100, 203] width 71 height 14
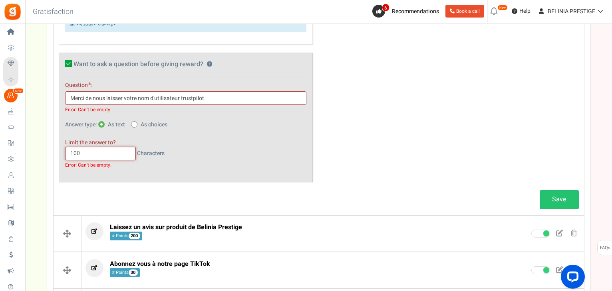
scroll to position [408, 0]
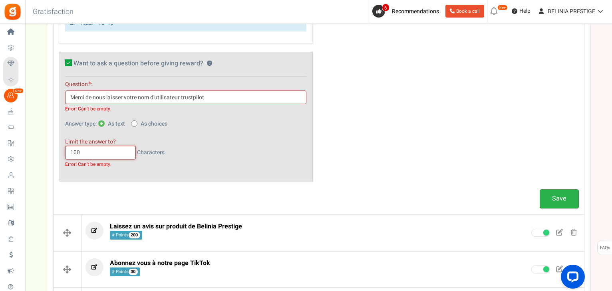
type input "100"
click at [545, 203] on link "Save" at bounding box center [558, 199] width 39 height 19
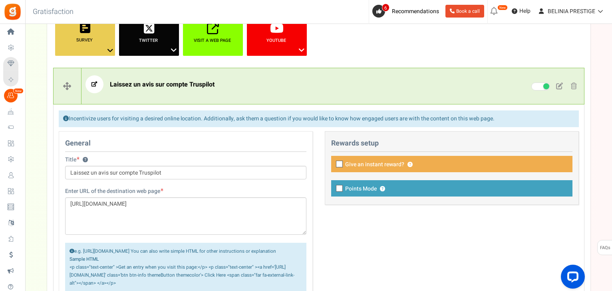
scroll to position [147, 0]
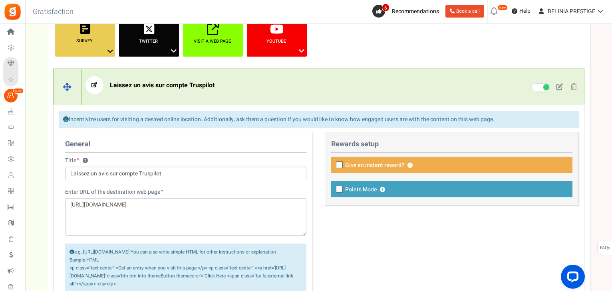
click at [266, 90] on p "Laissez un avis sur compte Truspilot" at bounding box center [272, 85] width 374 height 18
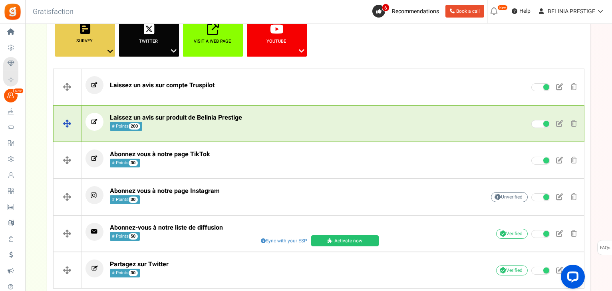
click at [230, 117] on span "Laissez un avis sur produit de Belinia Prestige" at bounding box center [176, 118] width 132 height 10
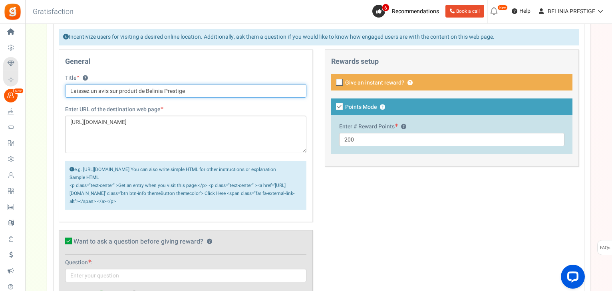
scroll to position [266, 0]
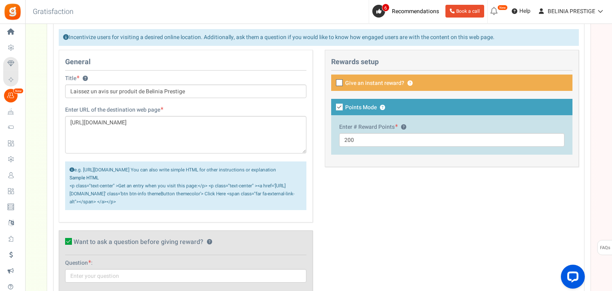
click at [339, 107] on icon at bounding box center [339, 107] width 7 height 7
click at [333, 107] on input "Points Mode ?" at bounding box center [330, 107] width 5 height 5
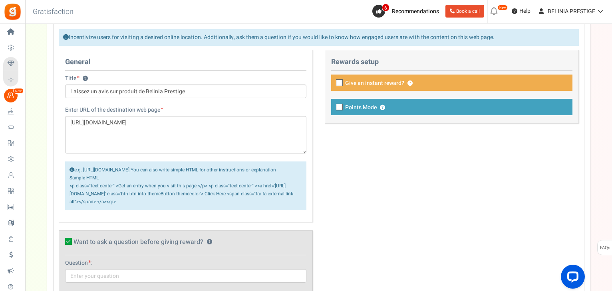
click at [339, 107] on icon at bounding box center [339, 107] width 5 height 5
click at [333, 107] on input "Points Mode ?" at bounding box center [330, 107] width 5 height 5
checkbox input "true"
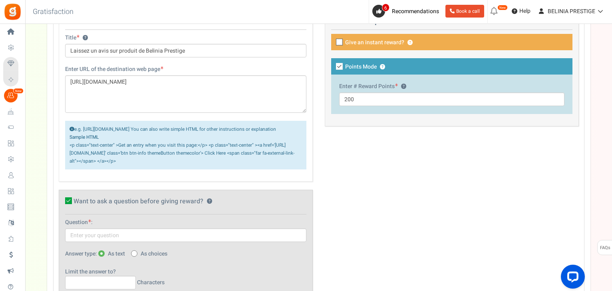
scroll to position [307, 0]
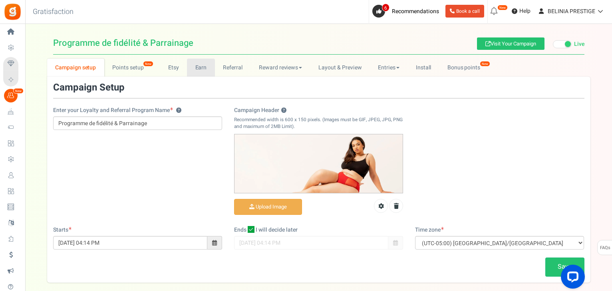
click at [198, 64] on link "Earn" at bounding box center [201, 68] width 28 height 18
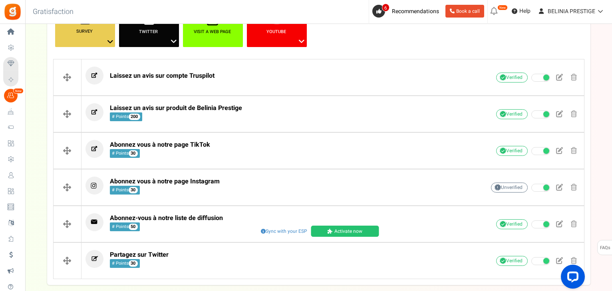
scroll to position [157, 0]
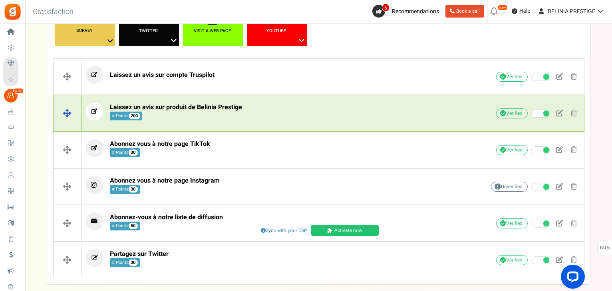
click at [253, 107] on p "Laissez un avis sur produit de Belinia Prestige # Points 200" at bounding box center [272, 112] width 374 height 18
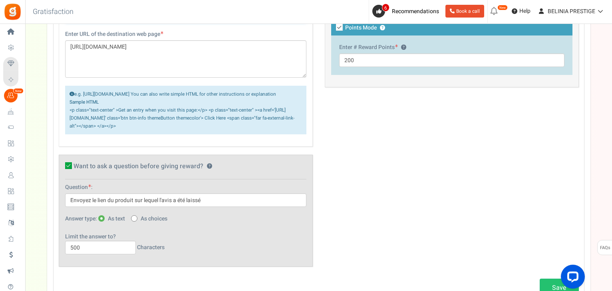
scroll to position [339, 0]
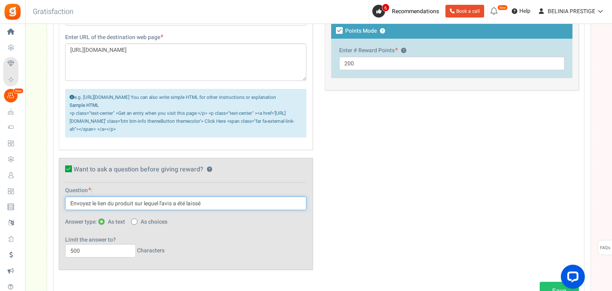
drag, startPoint x: 207, startPoint y: 208, endPoint x: 50, endPoint y: 192, distance: 158.1
click at [50, 192] on div "Facebook ? Visit on Facebook Share on Facebook Google + ? Instagram ? ? ? ? ?" at bounding box center [318, 113] width 543 height 690
click at [321, 159] on div "General Title ? Laissez un avis sur produit de Belinia Prestige Enter URL of th…" at bounding box center [319, 127] width 532 height 301
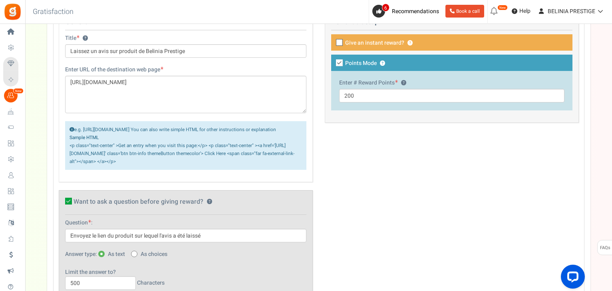
scroll to position [303, 0]
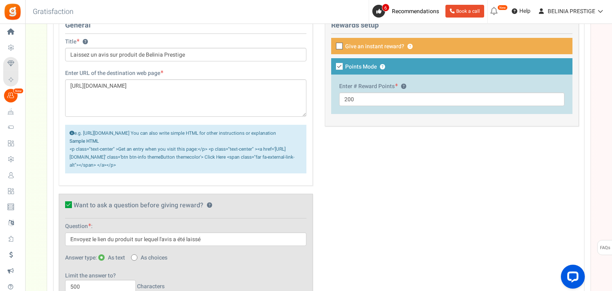
click at [337, 67] on icon at bounding box center [339, 66] width 7 height 7
click at [333, 67] on input "Points Mode ?" at bounding box center [330, 67] width 5 height 5
checkbox input "false"
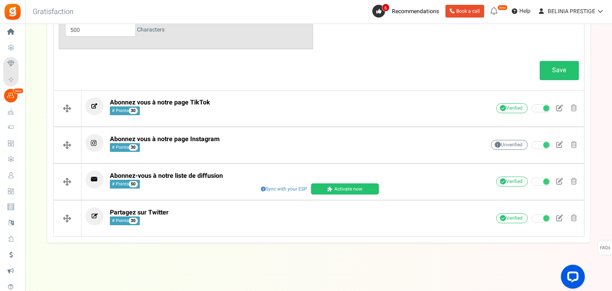
scroll to position [565, 0]
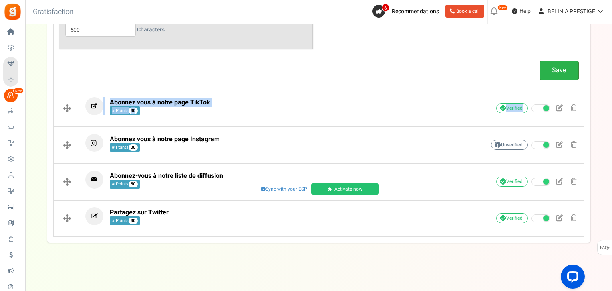
drag, startPoint x: 560, startPoint y: 76, endPoint x: 557, endPoint y: 71, distance: 6.3
click at [557, 71] on link "Save" at bounding box center [558, 70] width 39 height 19
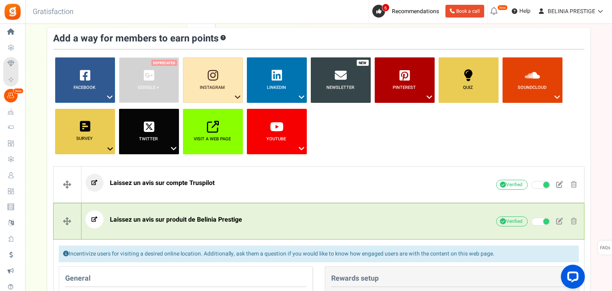
scroll to position [0, 0]
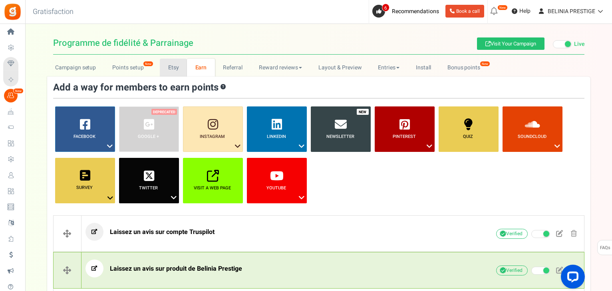
click at [166, 71] on link "Etsy" at bounding box center [173, 68] width 27 height 18
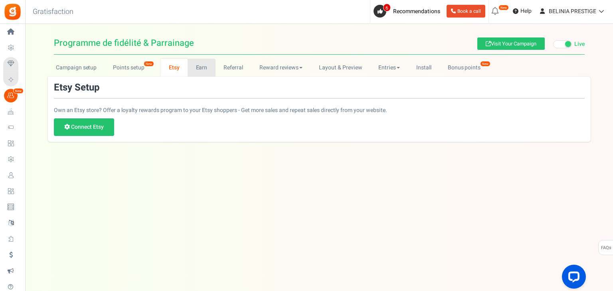
click at [194, 67] on link "Earn" at bounding box center [202, 68] width 28 height 18
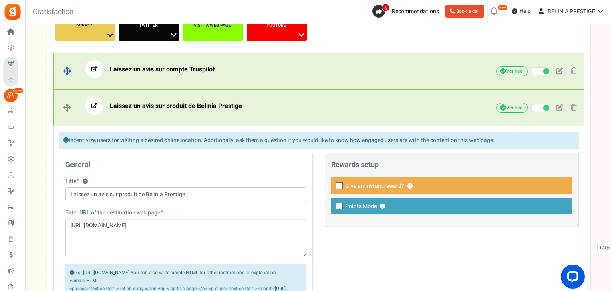
scroll to position [163, 0]
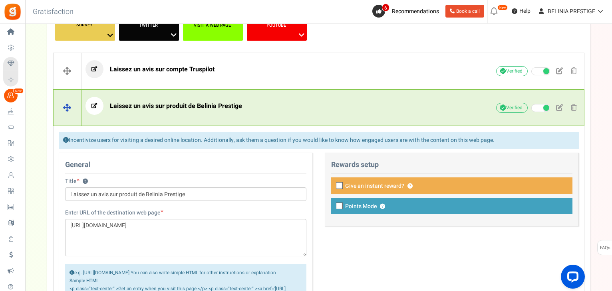
click at [159, 117] on div "Laissez un avis sur produit de Belinia Prestige" at bounding box center [272, 108] width 374 height 22
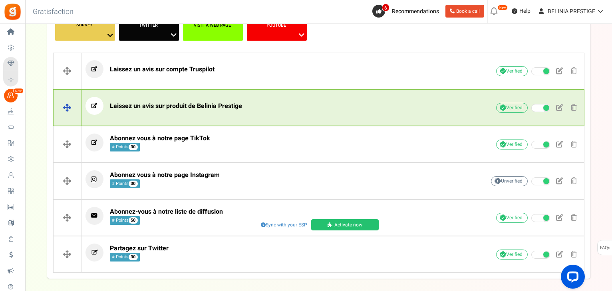
click at [159, 117] on div "Laissez un avis sur produit de Belinia Prestige" at bounding box center [272, 108] width 374 height 22
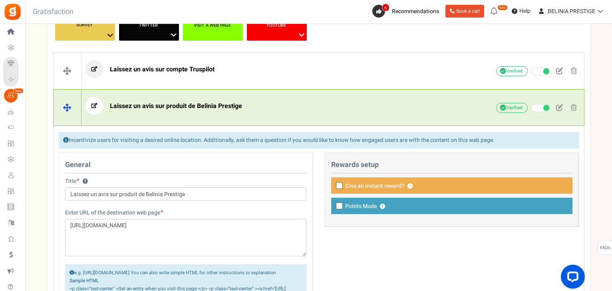
click at [159, 117] on div "Laissez un avis sur produit de Belinia Prestige" at bounding box center [272, 108] width 374 height 22
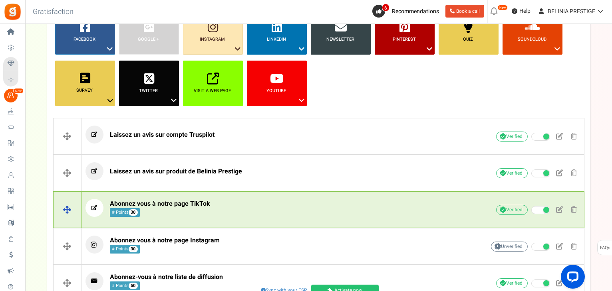
scroll to position [89, 0]
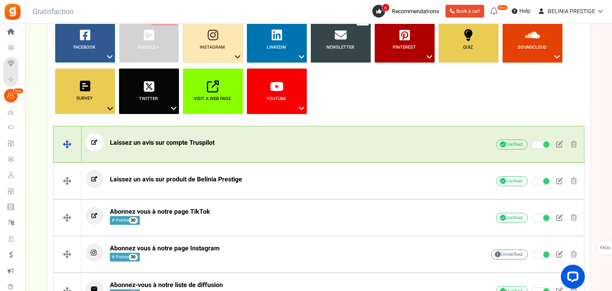
click at [347, 146] on p "Laissez un avis sur compte Truspilot" at bounding box center [272, 143] width 374 height 18
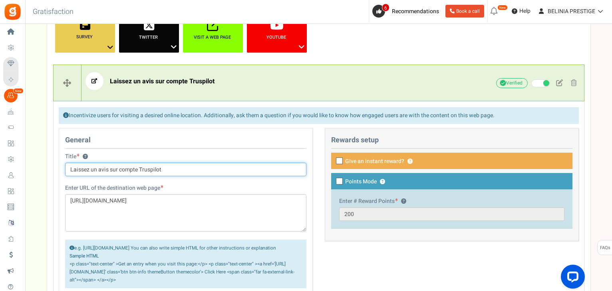
scroll to position [151, 0]
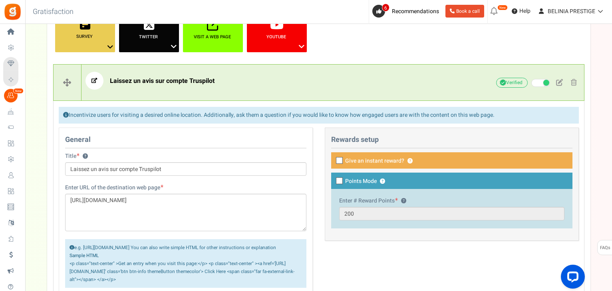
click at [337, 179] on icon at bounding box center [339, 181] width 5 height 5
click at [333, 179] on input "Points Mode ?" at bounding box center [330, 181] width 5 height 5
checkbox input "true"
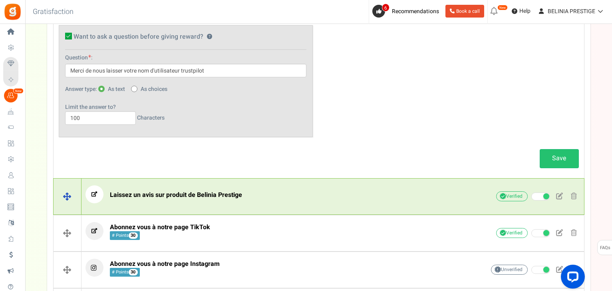
scroll to position [432, 0]
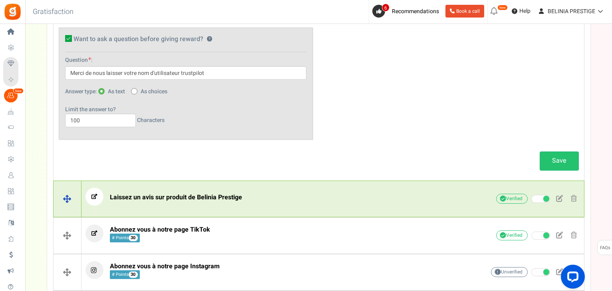
click at [240, 174] on div "Save" at bounding box center [319, 161] width 532 height 27
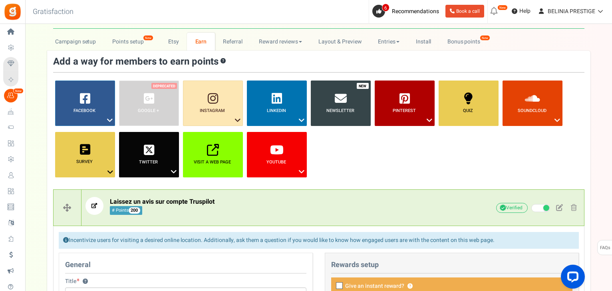
scroll to position [26, 0]
